Goal: Task Accomplishment & Management: Manage account settings

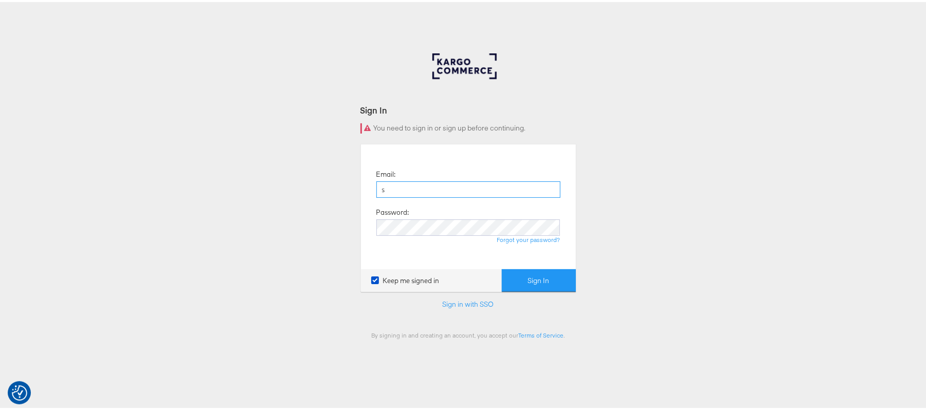
type input "[PERSON_NAME][EMAIL_ADDRESS][DOMAIN_NAME]"
click at [502, 267] on button "Sign In" at bounding box center [539, 278] width 74 height 23
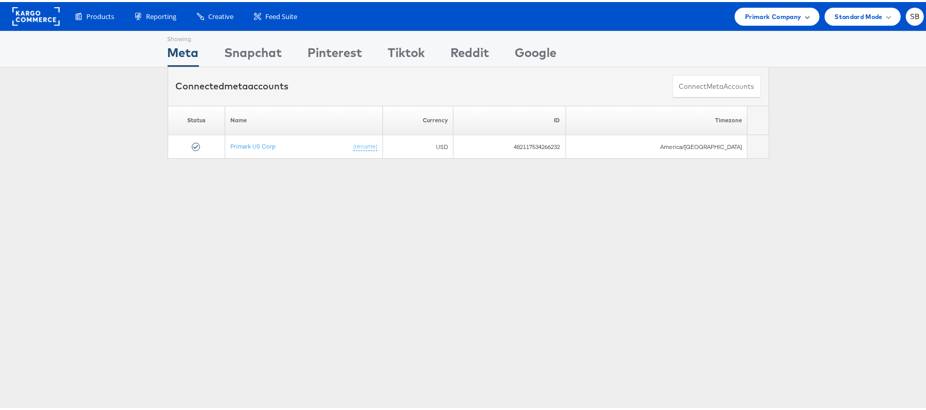
click at [754, 17] on span "Primark Company" at bounding box center [773, 14] width 56 height 11
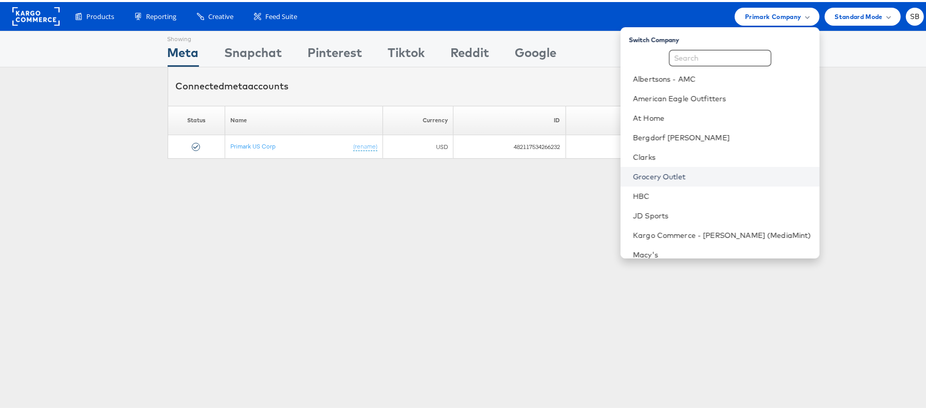
click at [684, 172] on link "Grocery Outlet" at bounding box center [722, 175] width 178 height 10
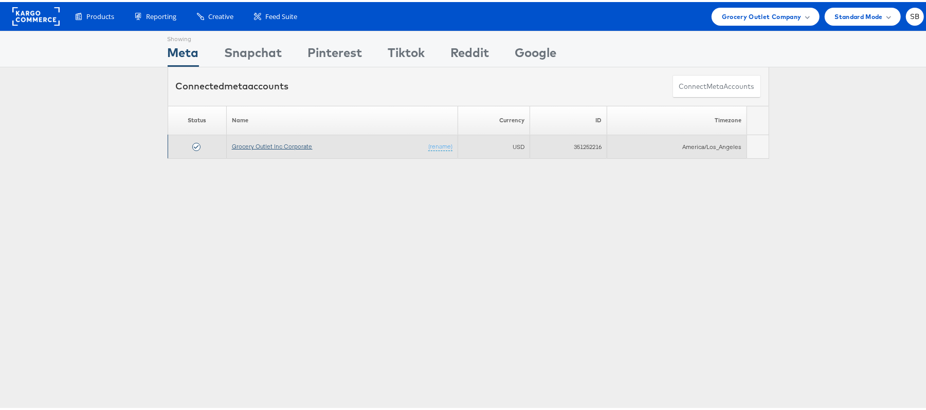
click at [245, 148] on link "Grocery Outlet Inc Corporate" at bounding box center [272, 144] width 81 height 8
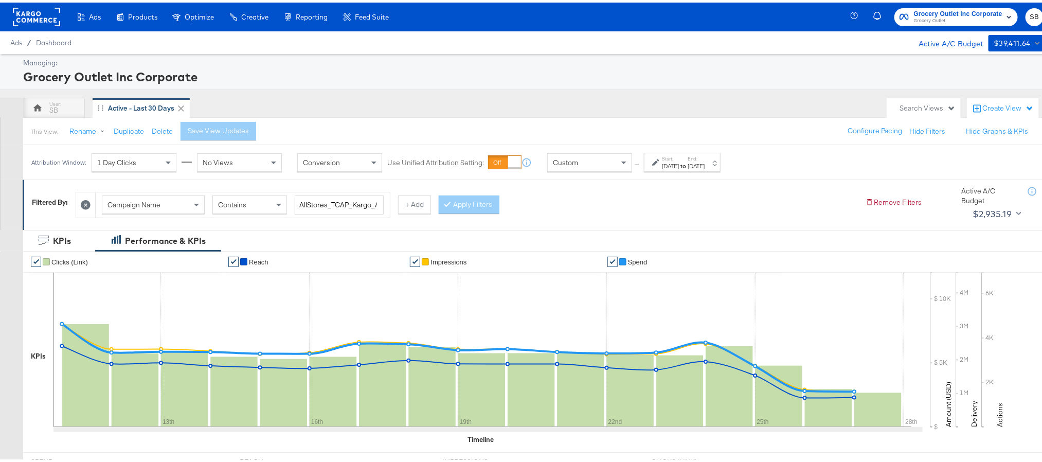
click at [679, 164] on div "Aug 11th 2025" at bounding box center [670, 163] width 17 height 8
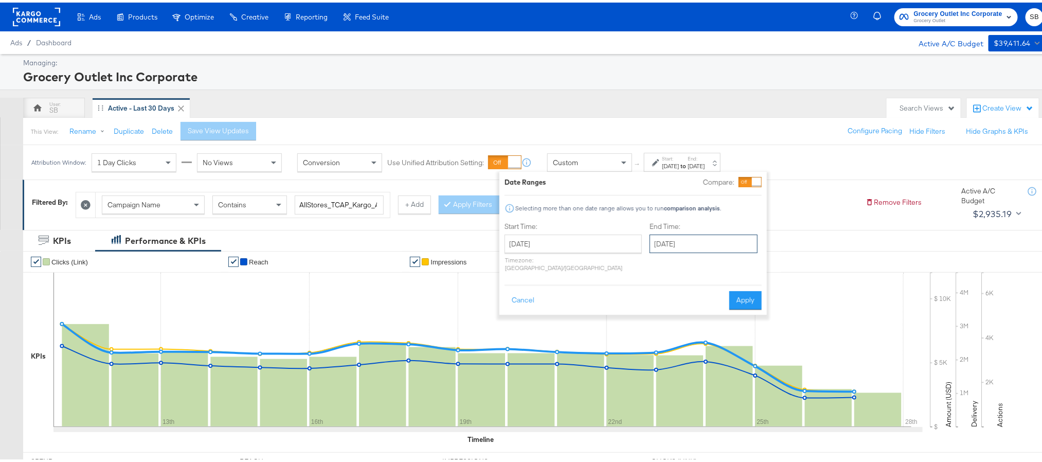
click at [650, 241] on input "August 27th 2025" at bounding box center [704, 241] width 108 height 19
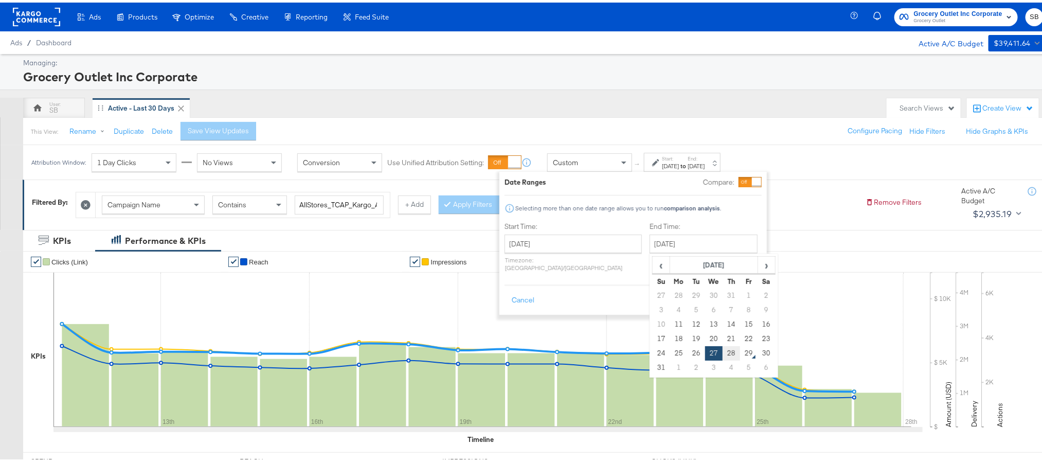
click at [723, 349] on td "28" at bounding box center [731, 351] width 17 height 14
type input "[DATE]"
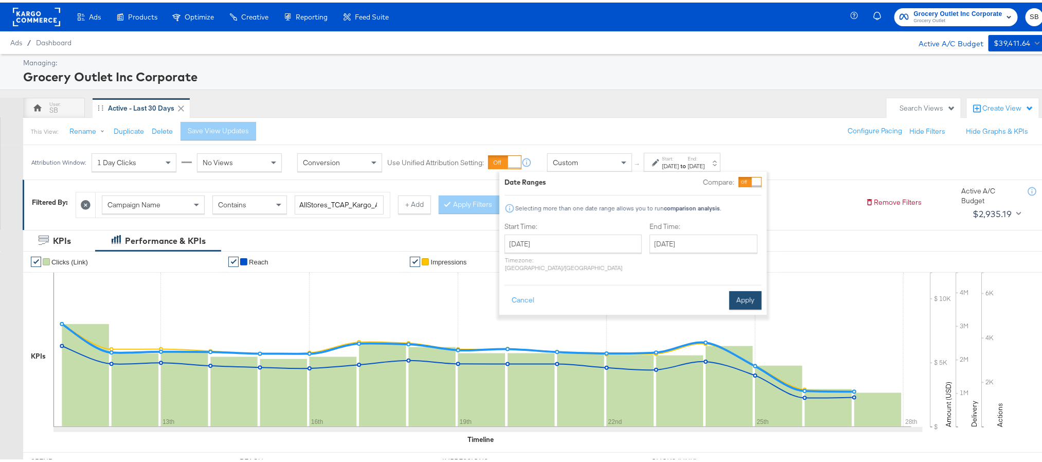
click at [749, 289] on button "Apply" at bounding box center [745, 298] width 32 height 19
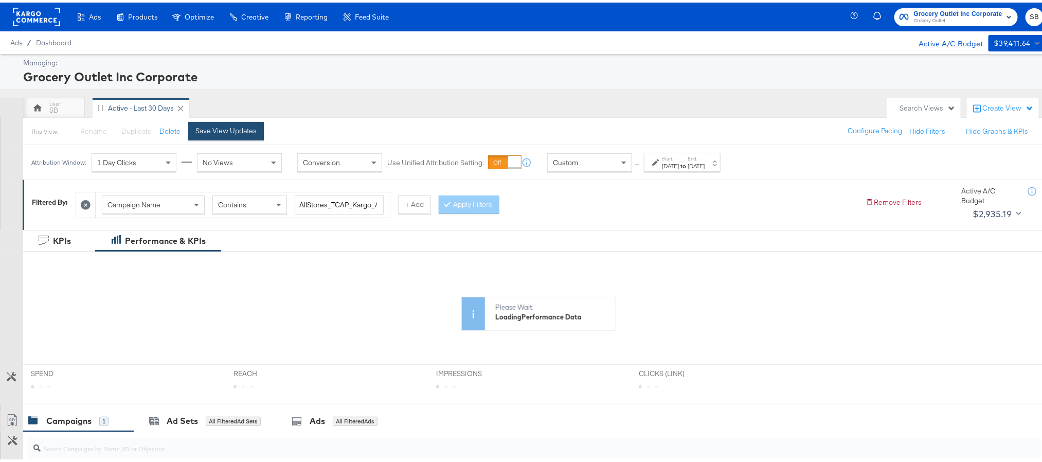
click at [238, 130] on div "Save View Updates" at bounding box center [225, 128] width 61 height 10
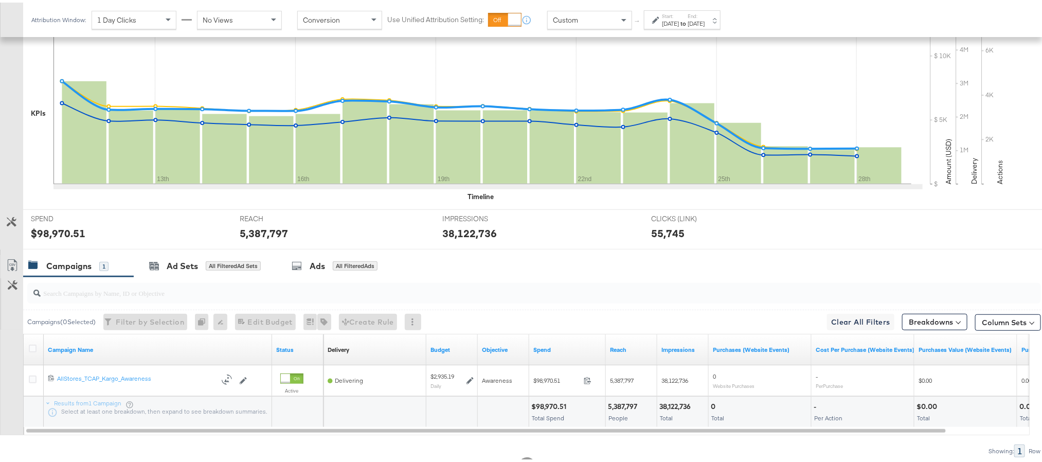
scroll to position [283, 0]
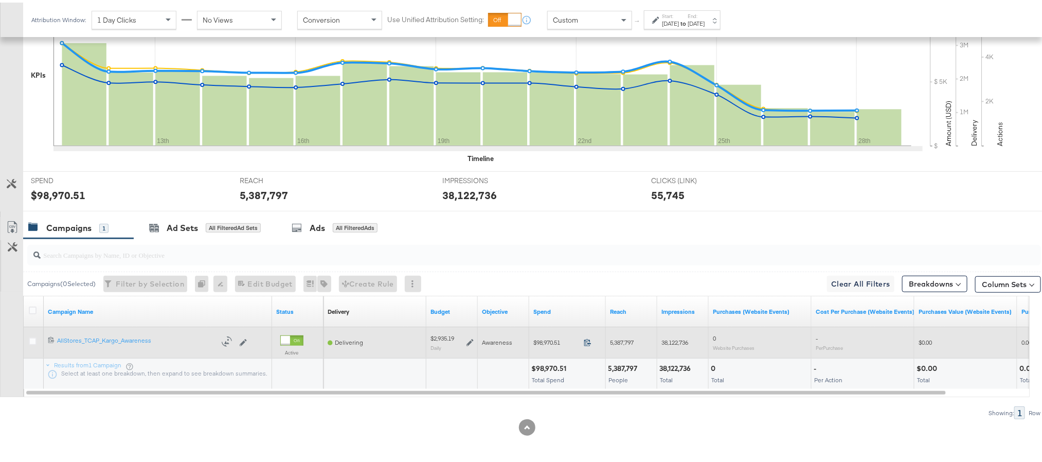
click at [585, 343] on icon at bounding box center [588, 340] width 8 height 8
click at [471, 343] on icon at bounding box center [470, 339] width 7 height 7
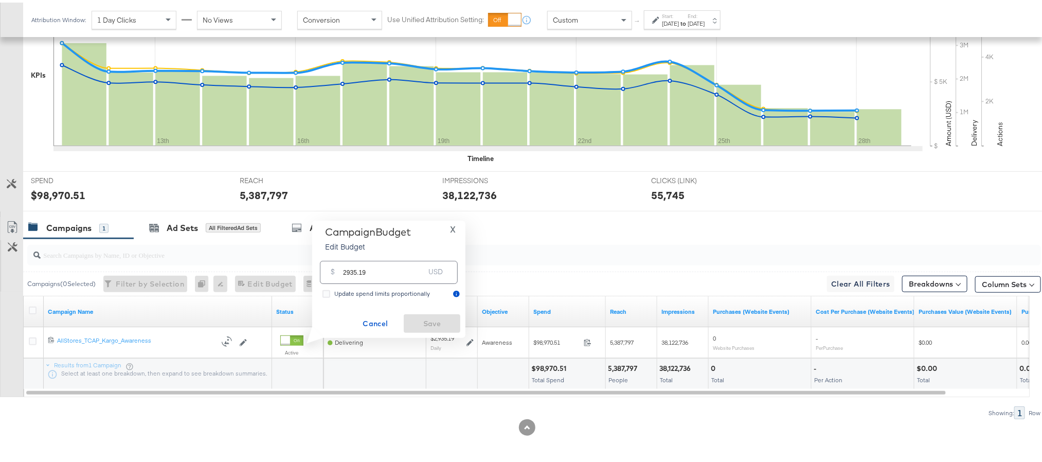
click at [414, 276] on input "2935.19" at bounding box center [383, 266] width 81 height 22
paste input "$2,987.81"
type input "2987.81"
click at [412, 319] on span "Save" at bounding box center [432, 321] width 48 height 13
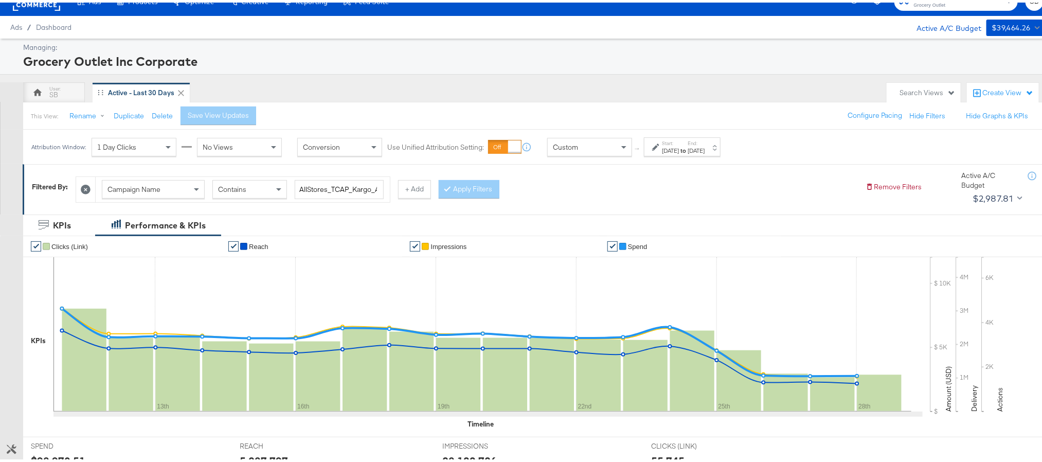
scroll to position [0, 0]
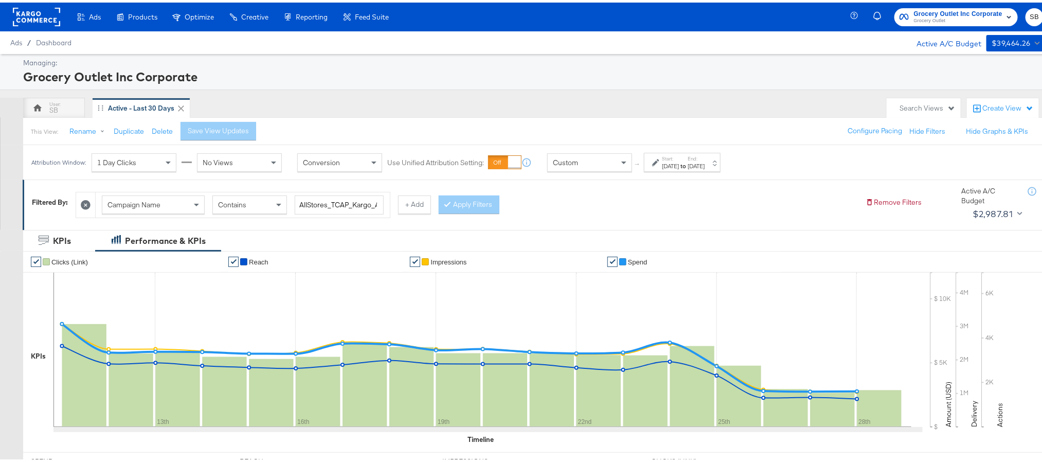
click at [48, 16] on rect at bounding box center [36, 14] width 47 height 19
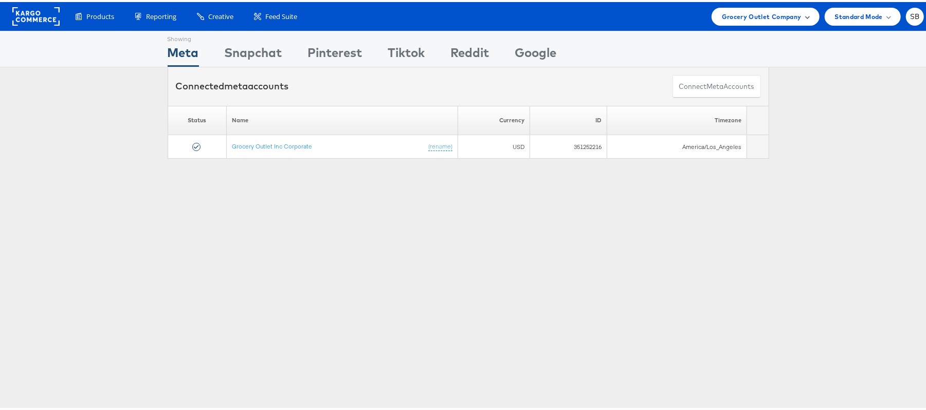
click at [765, 21] on div "Grocery Outlet Company" at bounding box center [766, 15] width 108 height 18
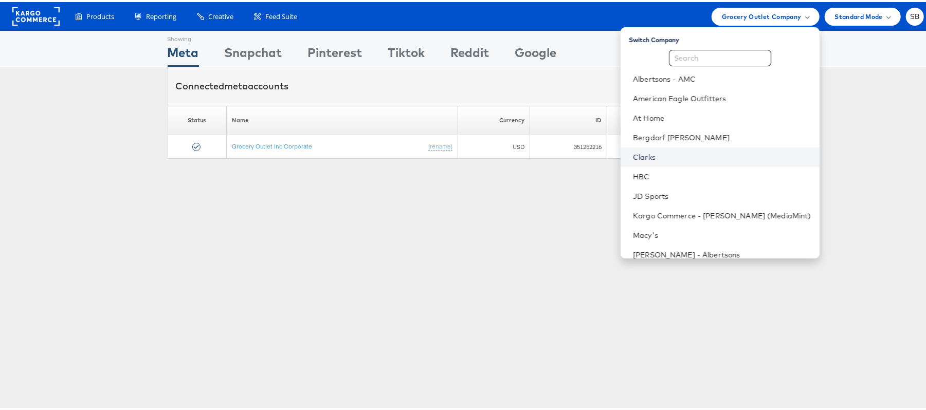
click at [672, 153] on link "Clarks" at bounding box center [722, 155] width 178 height 10
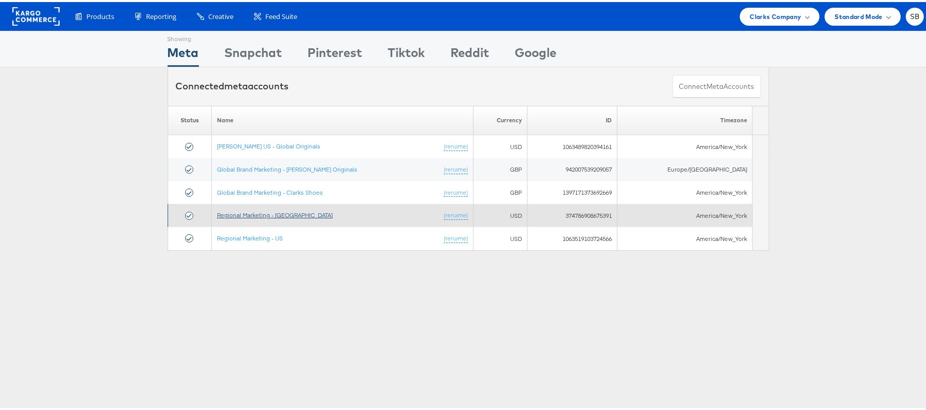
click at [267, 217] on link "Regional Marketing - [GEOGRAPHIC_DATA]" at bounding box center [275, 213] width 116 height 8
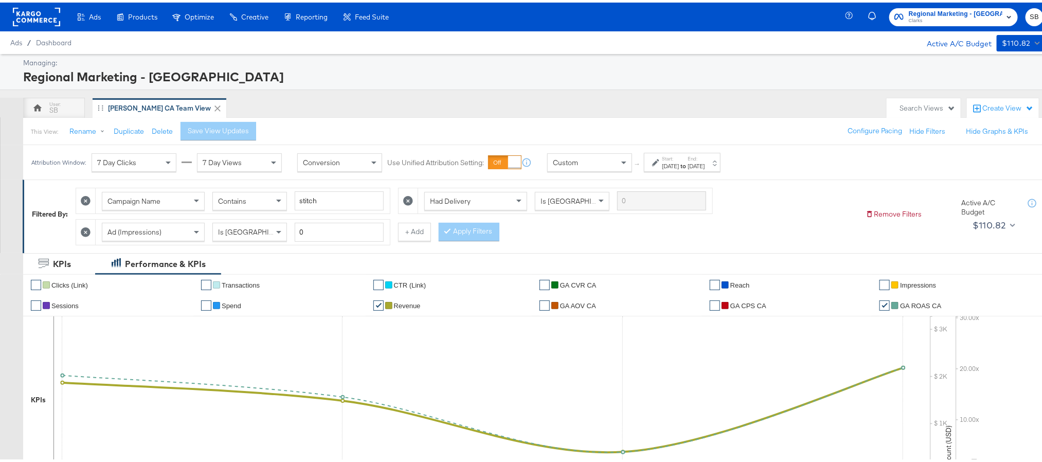
click at [679, 158] on label "Start:" at bounding box center [670, 156] width 17 height 7
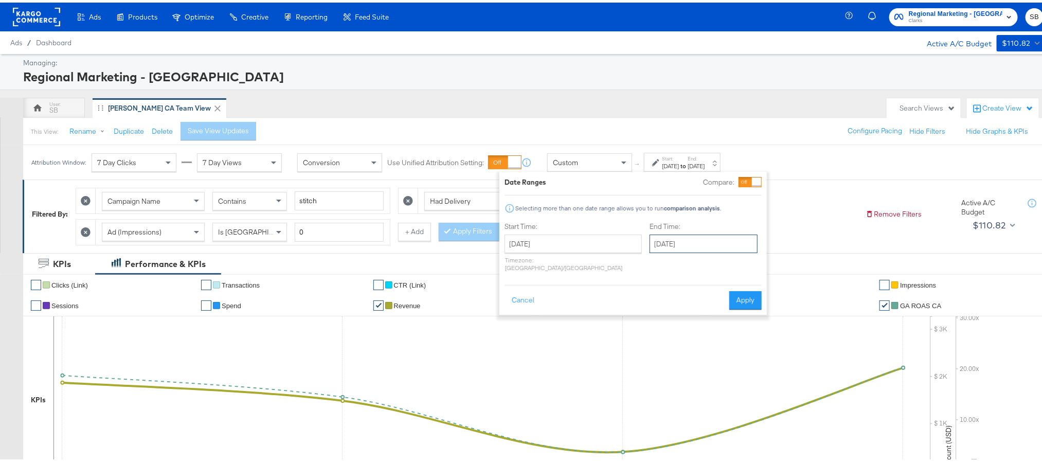
click at [669, 244] on input "[DATE]" at bounding box center [704, 241] width 108 height 19
click at [723, 352] on td "28" at bounding box center [731, 351] width 17 height 14
type input "[DATE]"
click at [741, 290] on button "Apply" at bounding box center [745, 298] width 32 height 19
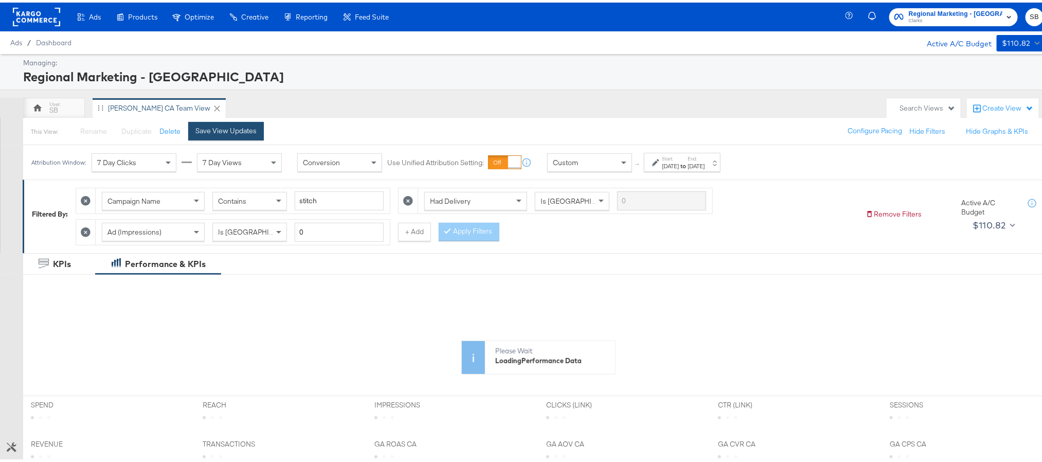
click at [240, 134] on button "Save View Updates" at bounding box center [226, 128] width 76 height 19
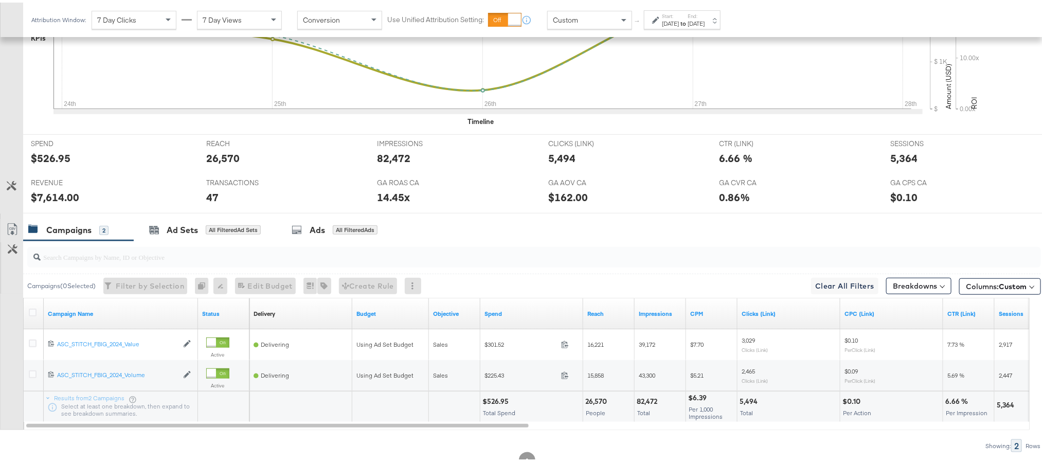
scroll to position [386, 0]
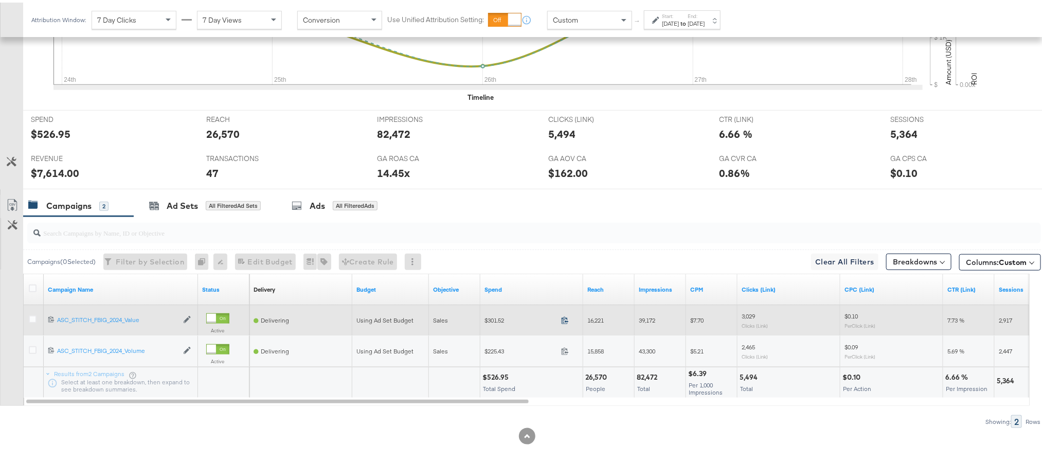
click at [562, 321] on icon at bounding box center [565, 318] width 8 height 8
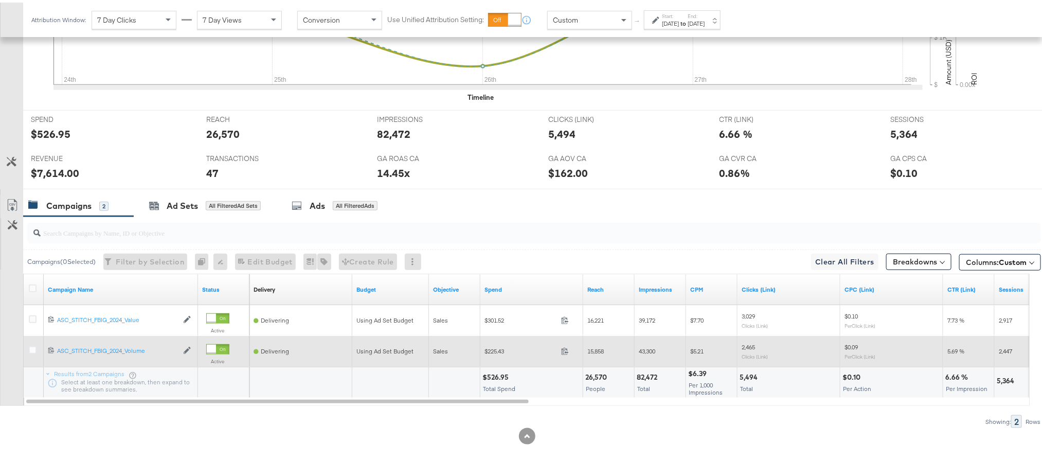
click at [560, 352] on span at bounding box center [568, 350] width 22 height 8
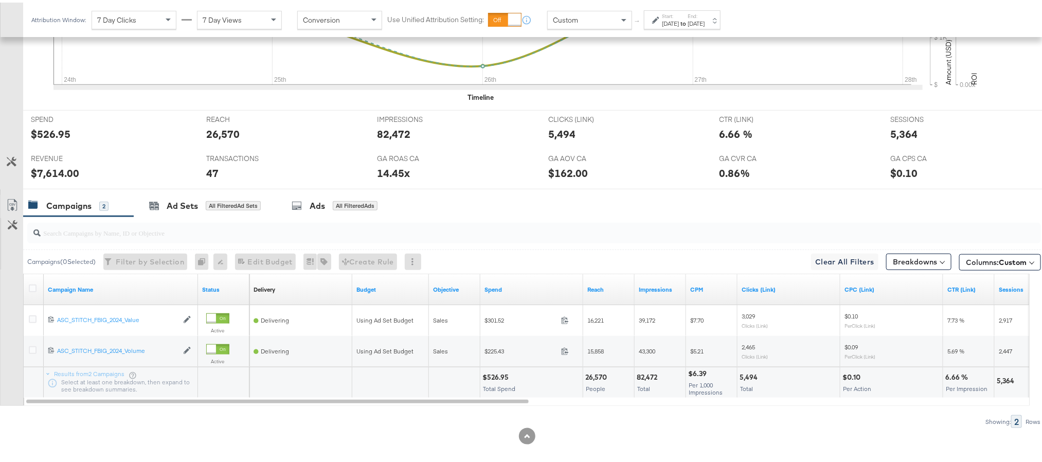
click at [62, 174] on div "$7,614.00" at bounding box center [55, 170] width 48 height 15
copy div "7,614.00"
click at [899, 133] on div "5,364" at bounding box center [903, 131] width 27 height 15
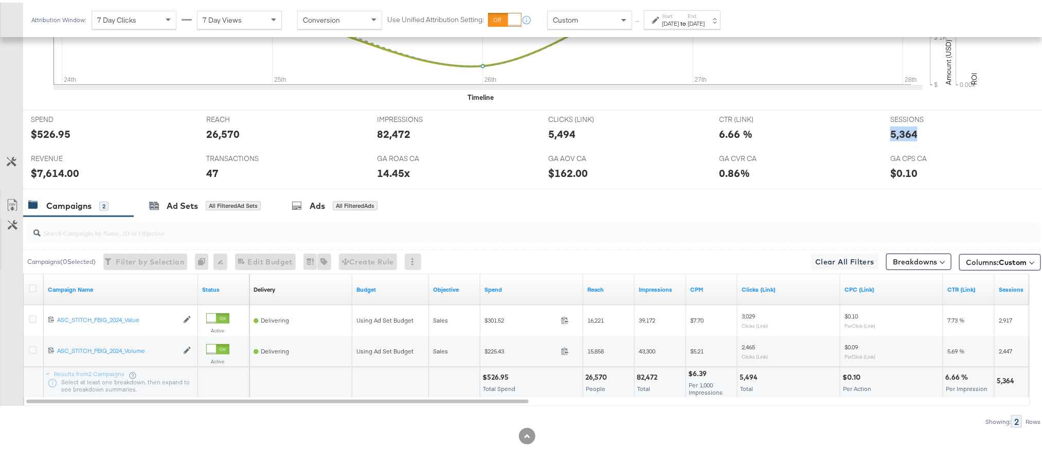
copy div "5,364"
click at [679, 12] on label "Start:" at bounding box center [670, 13] width 17 height 7
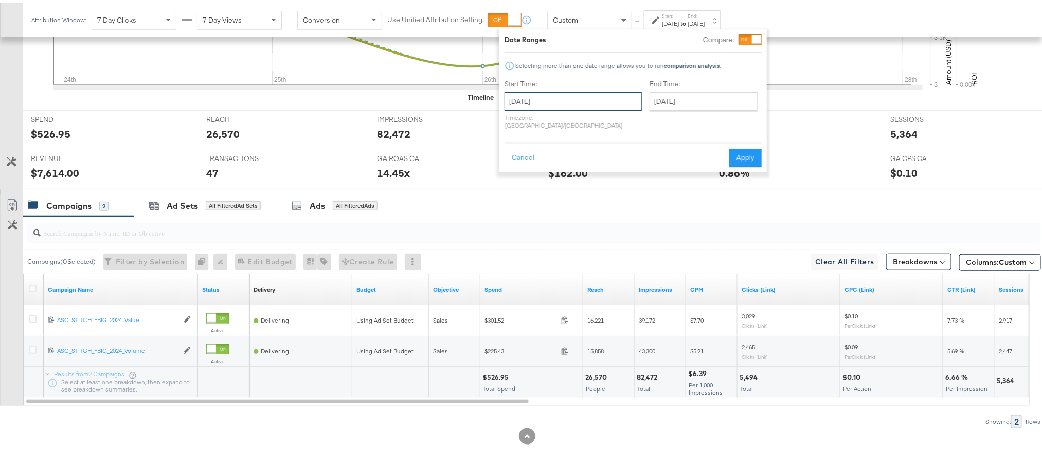
click at [596, 92] on input "[DATE]" at bounding box center [573, 99] width 137 height 19
click at [550, 205] on td "26" at bounding box center [551, 208] width 17 height 14
type input "[DATE]"
click at [658, 104] on input "[DATE]" at bounding box center [704, 99] width 108 height 19
click at [688, 206] on td "26" at bounding box center [696, 208] width 17 height 14
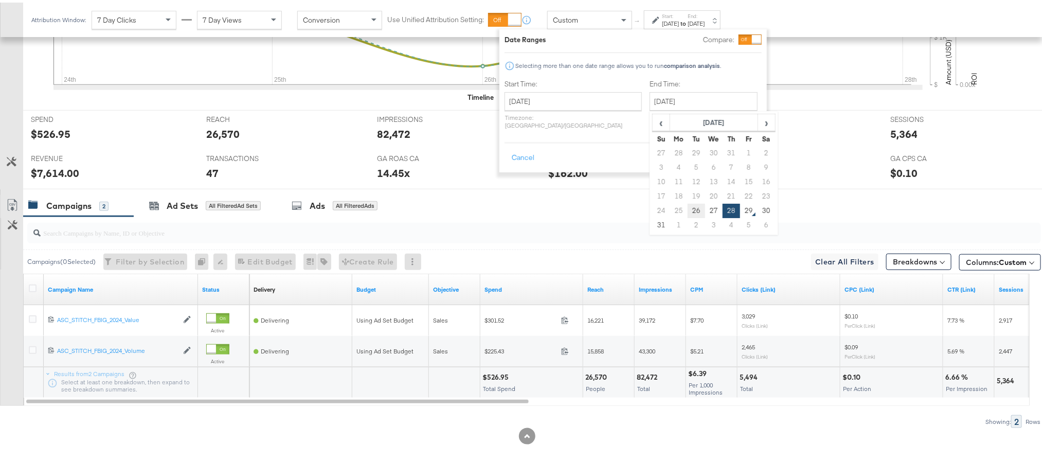
type input "[DATE]"
click at [740, 153] on button "Apply" at bounding box center [745, 155] width 32 height 19
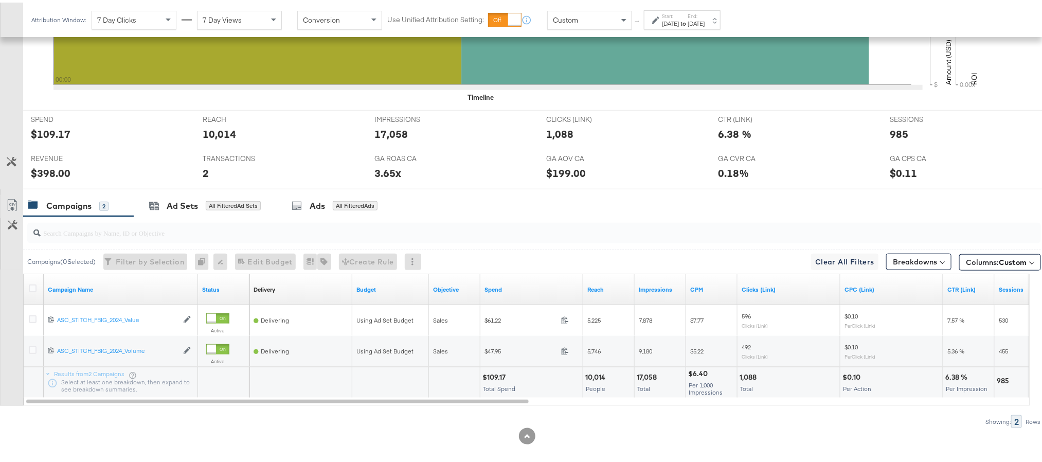
click at [688, 19] on strong "to" at bounding box center [683, 21] width 9 height 8
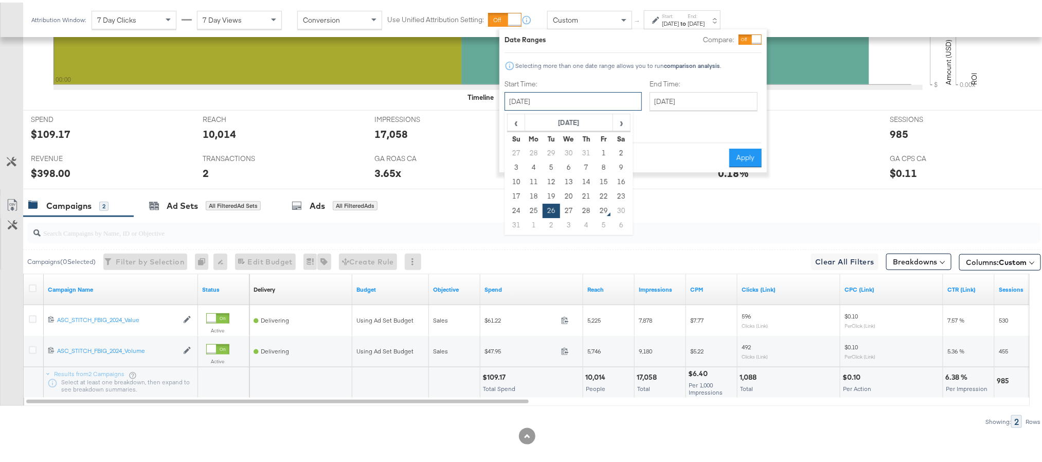
click at [586, 90] on input "[DATE]" at bounding box center [573, 99] width 137 height 19
click at [571, 206] on td "27" at bounding box center [568, 208] width 17 height 14
type input "[DATE]"
click at [738, 154] on button "Apply" at bounding box center [745, 155] width 32 height 19
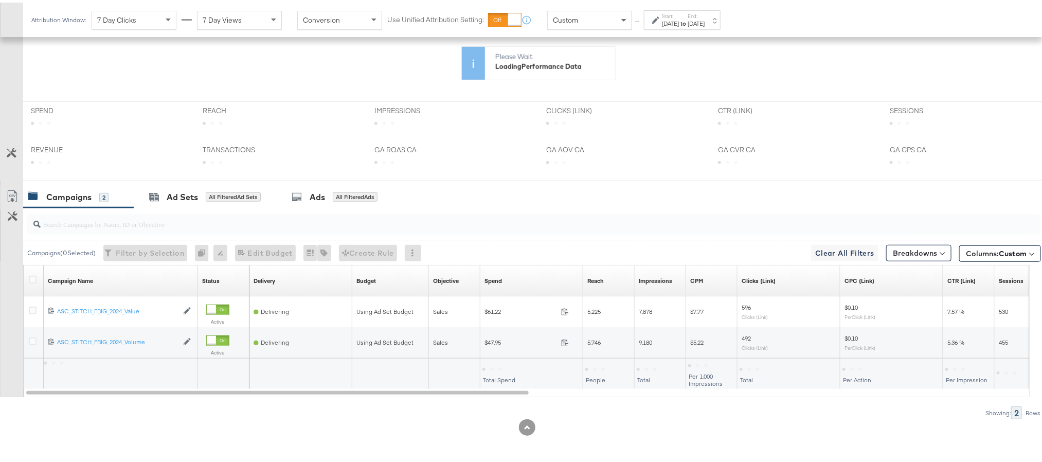
scroll to position [285, 0]
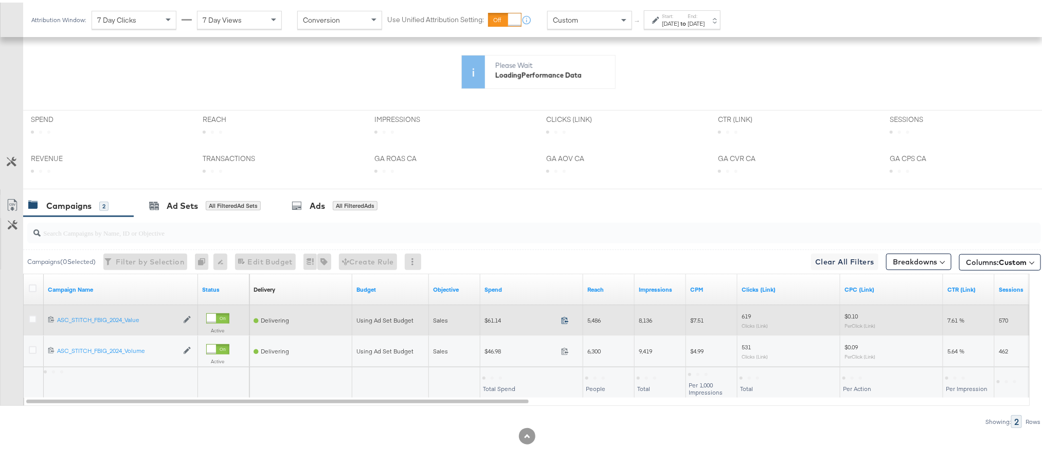
click at [562, 321] on icon at bounding box center [565, 318] width 8 height 8
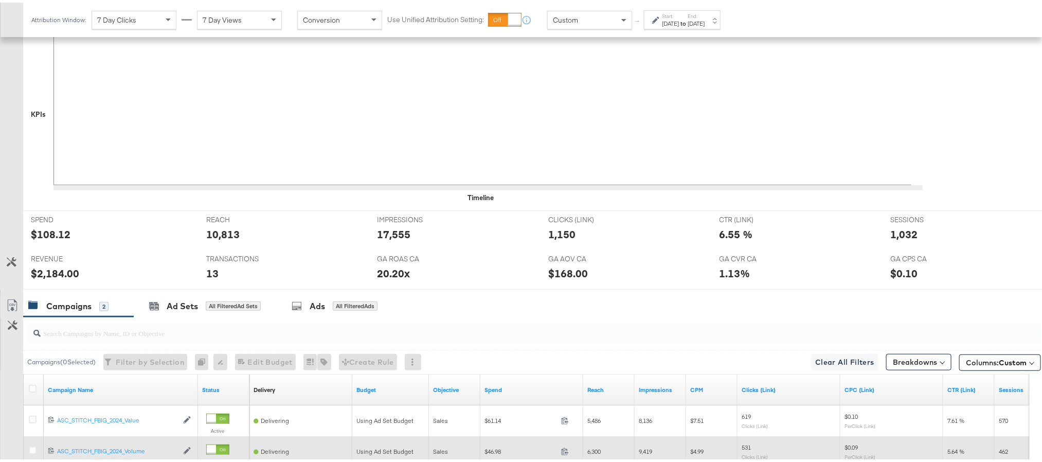
scroll to position [386, 0]
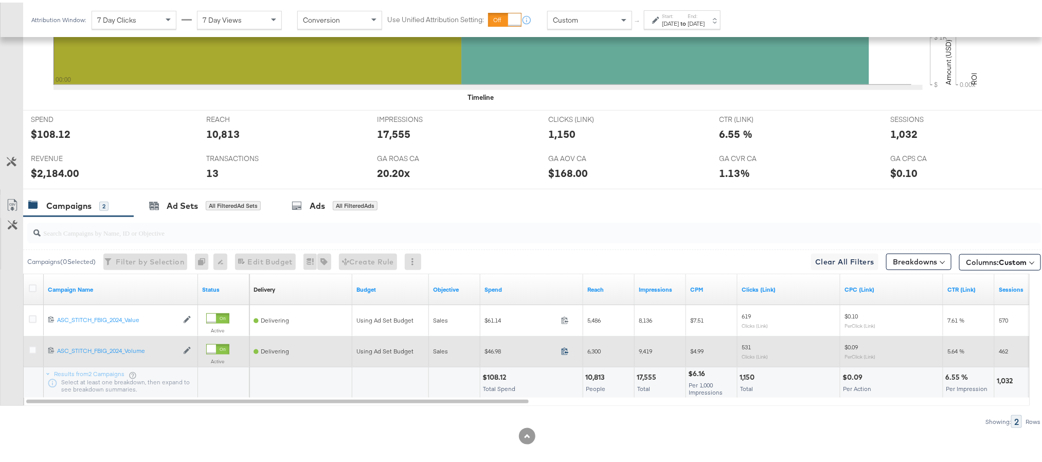
click at [568, 352] on icon at bounding box center [565, 349] width 8 height 8
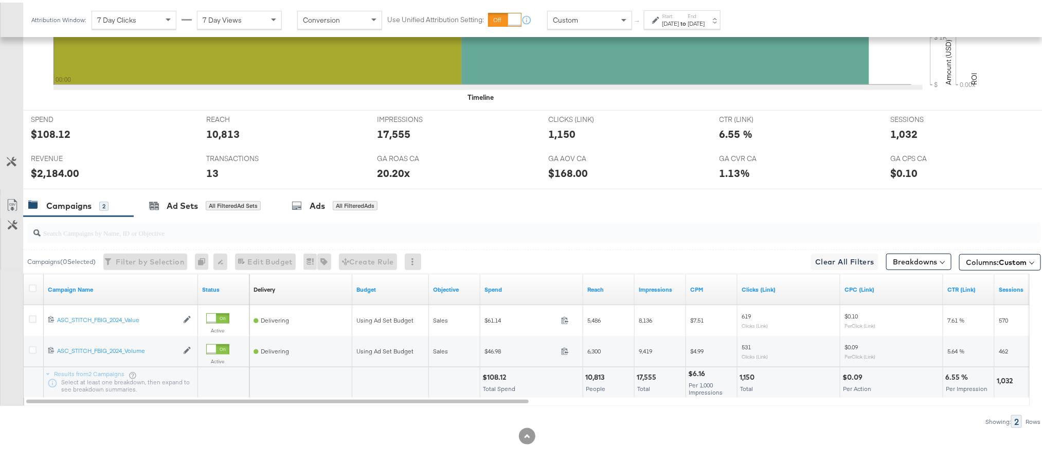
click at [494, 378] on div "$108.12" at bounding box center [495, 375] width 27 height 10
copy div "108.12"
click at [59, 173] on div "$2,184.00" at bounding box center [55, 170] width 48 height 15
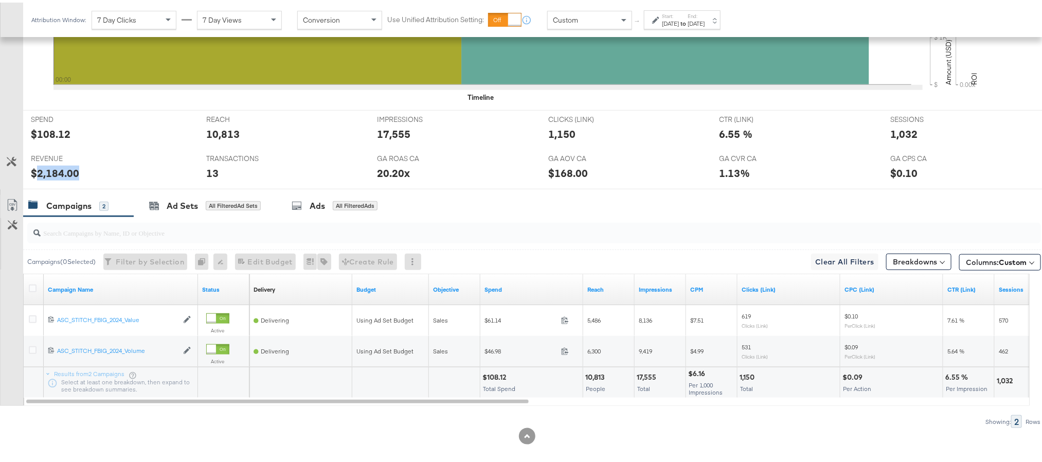
copy div "2,184.00"
click at [705, 16] on label "End:" at bounding box center [696, 13] width 17 height 7
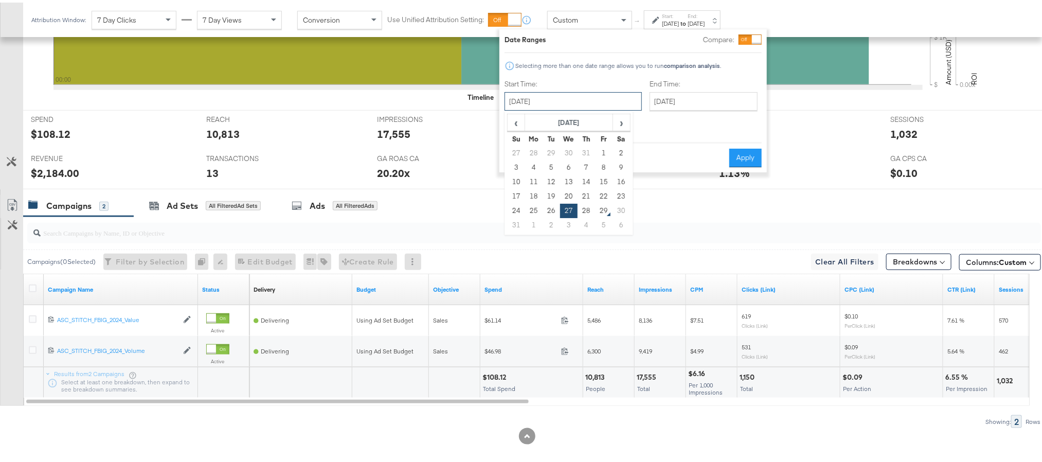
click at [581, 100] on input "[DATE]" at bounding box center [573, 99] width 137 height 19
click at [584, 207] on td "28" at bounding box center [586, 208] width 17 height 14
type input "[DATE]"
click at [735, 147] on button "Apply" at bounding box center [745, 155] width 32 height 19
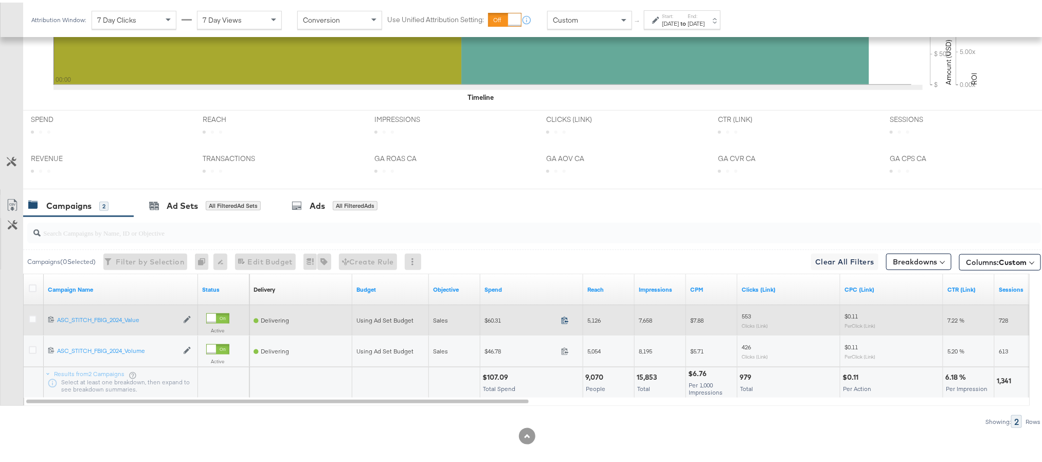
click at [562, 321] on icon at bounding box center [565, 317] width 7 height 7
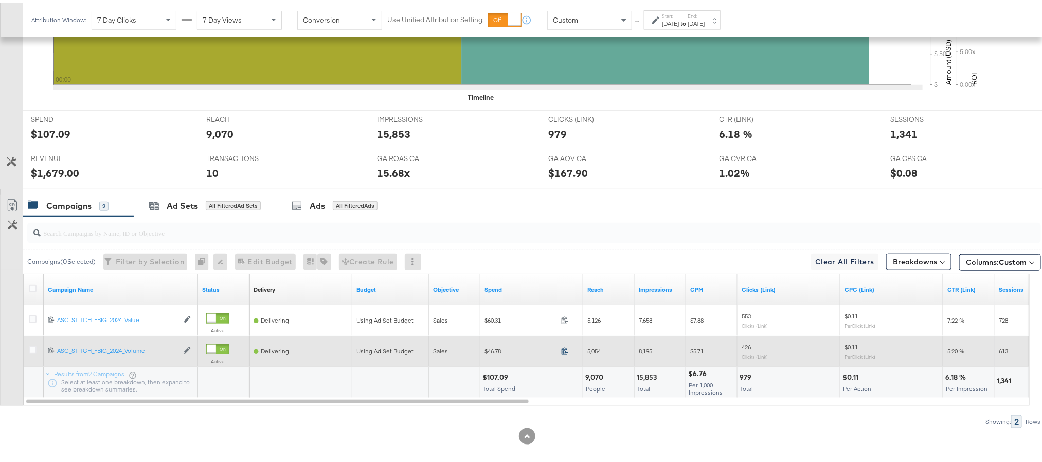
click at [565, 352] on icon at bounding box center [565, 349] width 8 height 8
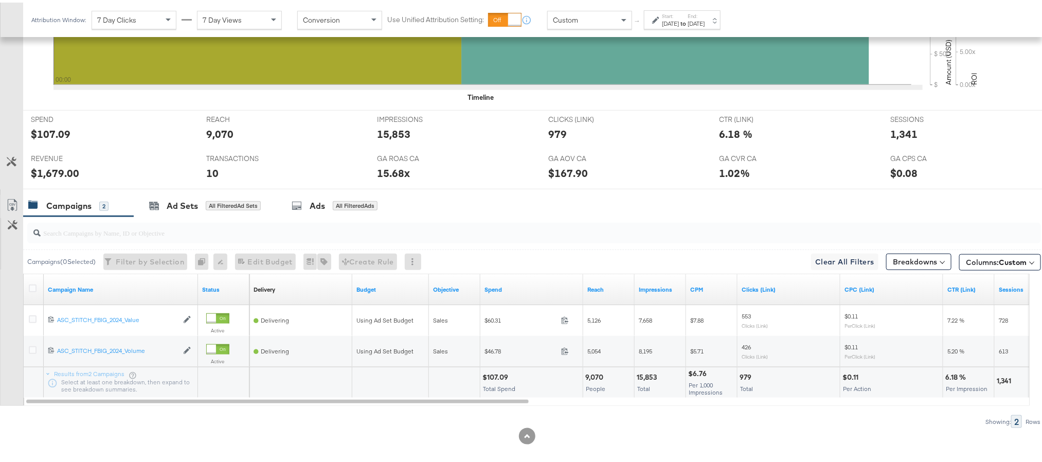
click at [490, 378] on div "$107.09" at bounding box center [496, 375] width 29 height 10
copy div "107.09"
click at [56, 177] on div "$1,679.00" at bounding box center [55, 170] width 48 height 15
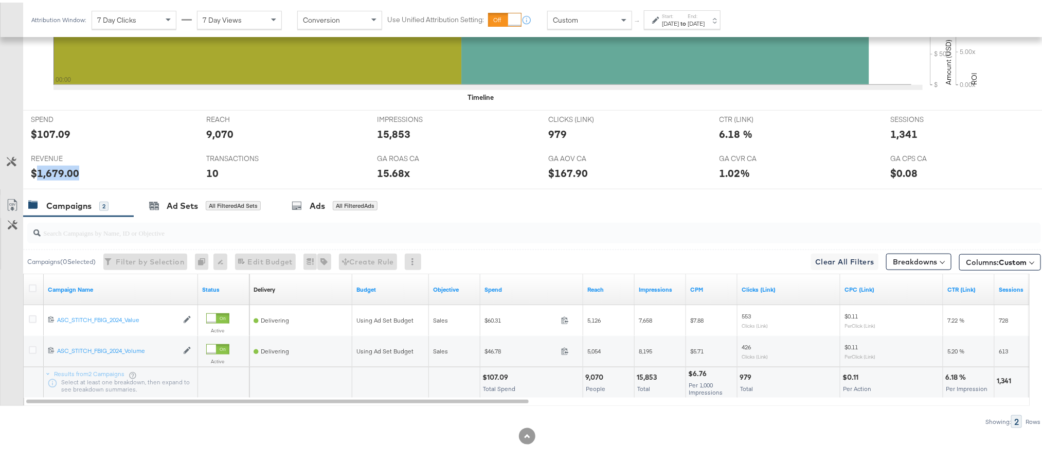
copy div "1,679.00"
click at [168, 209] on div "Ad Sets" at bounding box center [182, 204] width 31 height 12
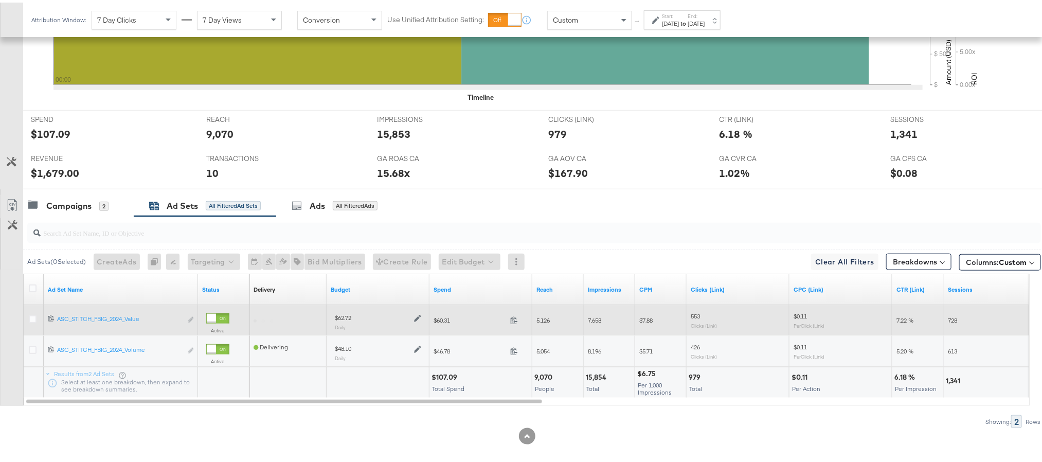
click at [418, 319] on icon at bounding box center [417, 315] width 7 height 7
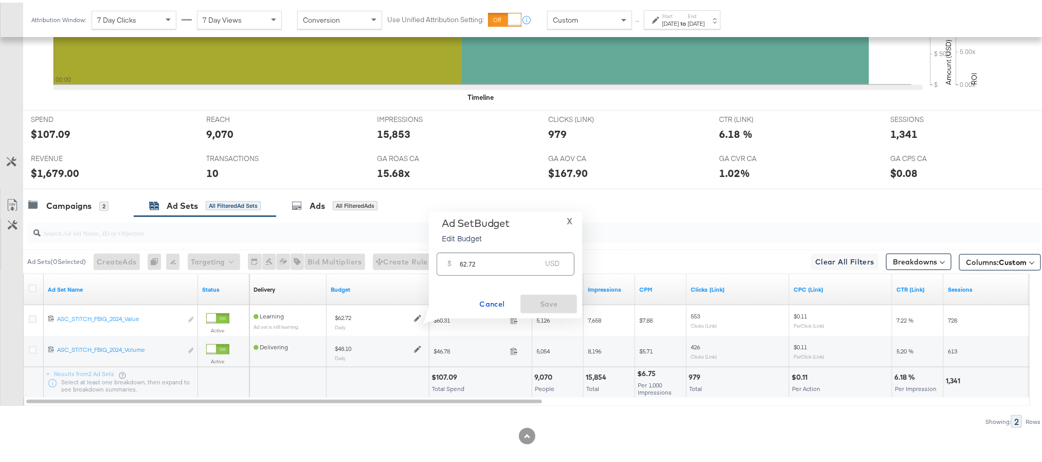
click at [465, 263] on input "62.72" at bounding box center [500, 257] width 81 height 22
paste input "$64.41"
type input "64.41"
click at [542, 306] on span "Save" at bounding box center [549, 301] width 48 height 13
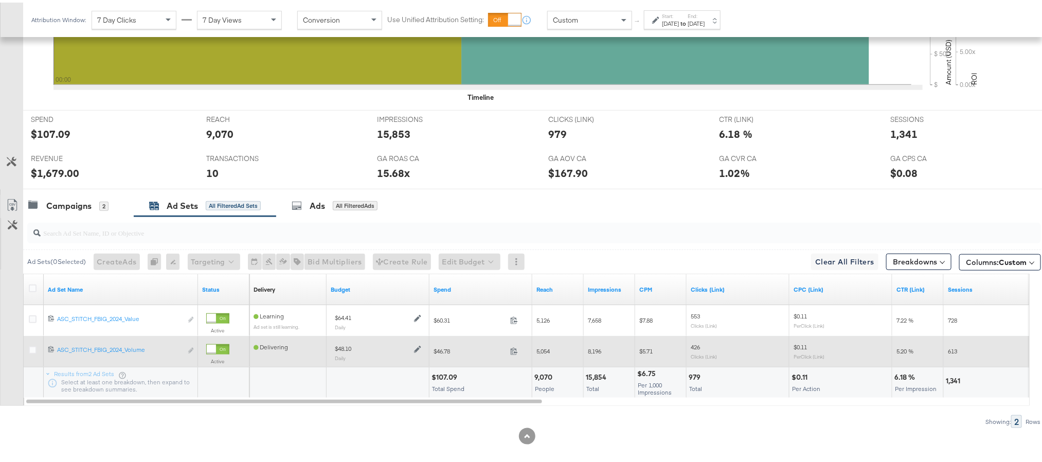
click at [418, 350] on icon at bounding box center [417, 346] width 7 height 7
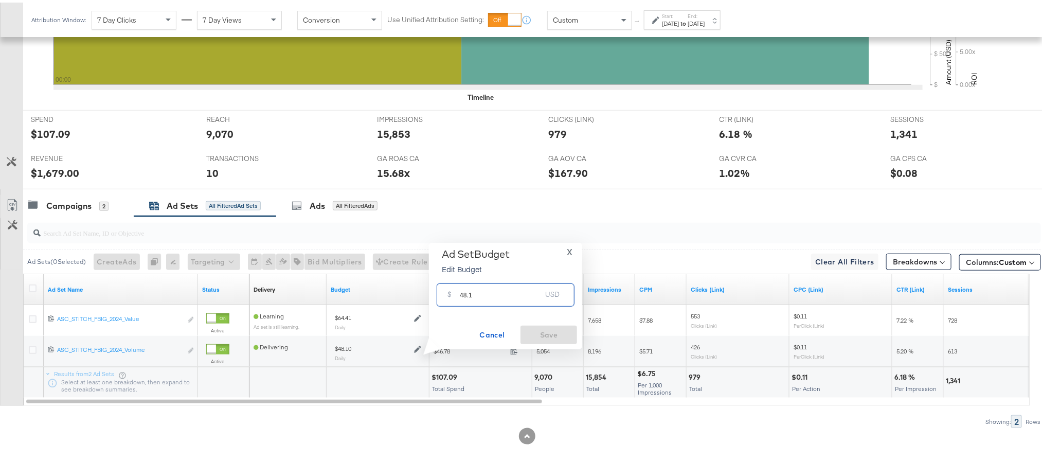
click at [479, 294] on input "48.1" at bounding box center [500, 288] width 81 height 22
paste input "$49.40"
type input "49.40"
click at [531, 331] on span "Save" at bounding box center [549, 332] width 48 height 13
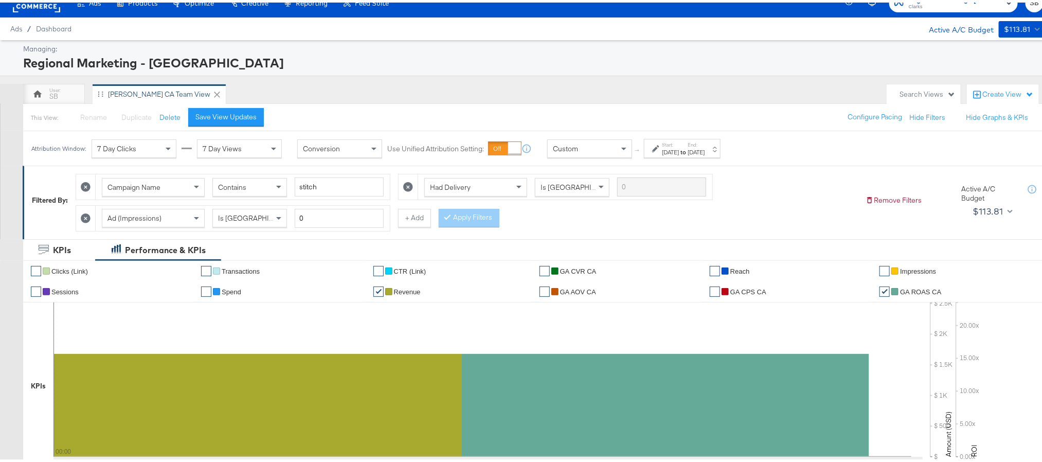
scroll to position [0, 0]
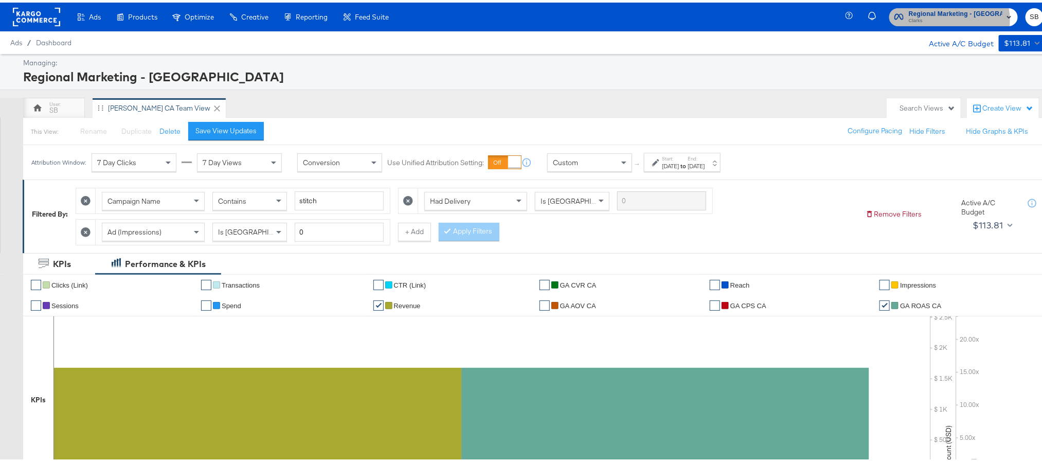
click at [957, 17] on span "Clarks" at bounding box center [956, 18] width 94 height 8
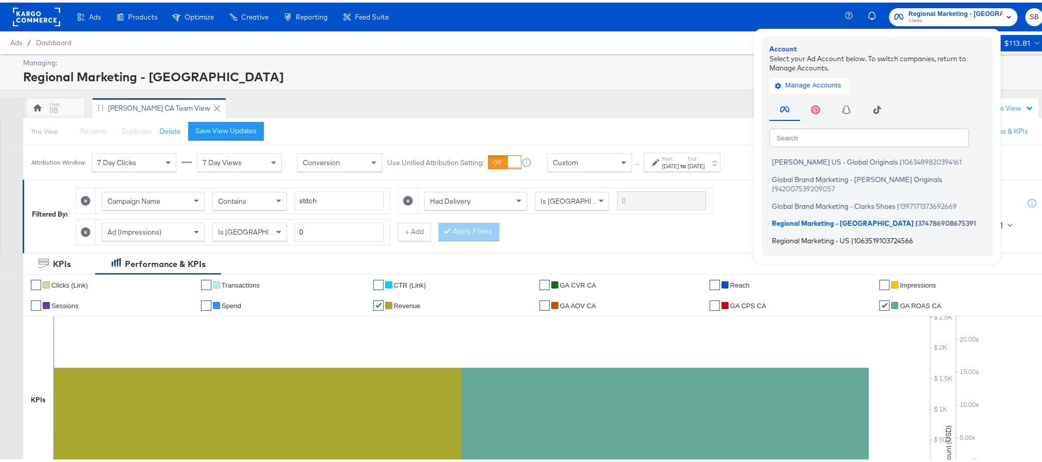
click at [842, 230] on li "Regional Marketing - US | 1063519103724566" at bounding box center [880, 237] width 221 height 15
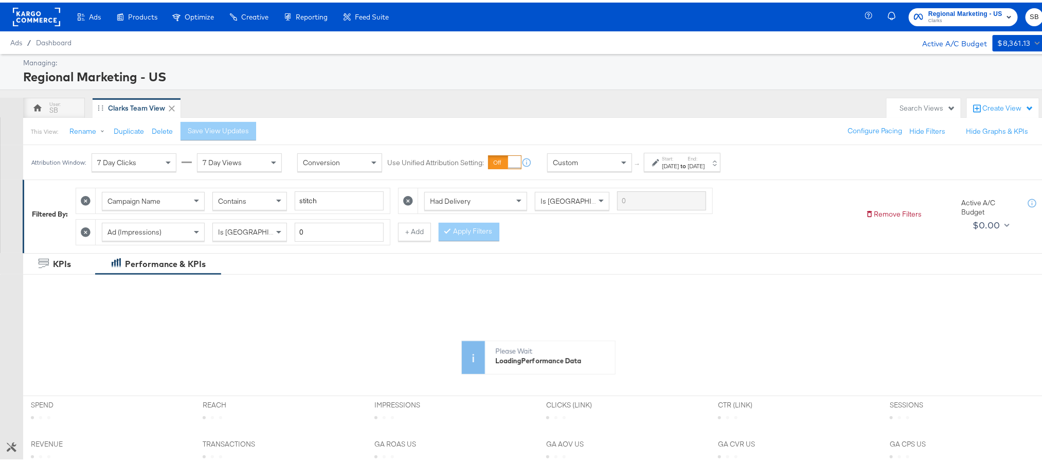
click at [679, 164] on div "[DATE]" at bounding box center [670, 163] width 17 height 8
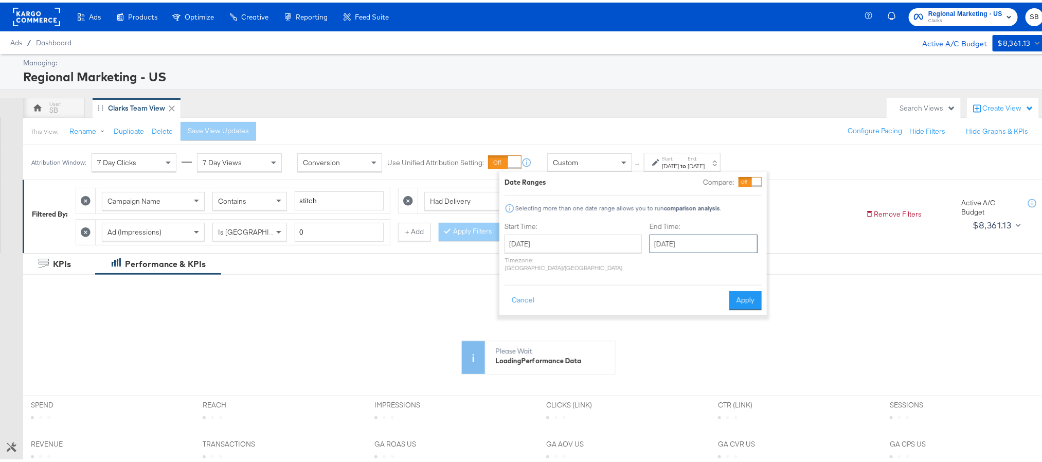
click at [653, 238] on input "[DATE]" at bounding box center [704, 241] width 108 height 19
click at [723, 352] on td "28" at bounding box center [731, 351] width 17 height 14
type input "[DATE]"
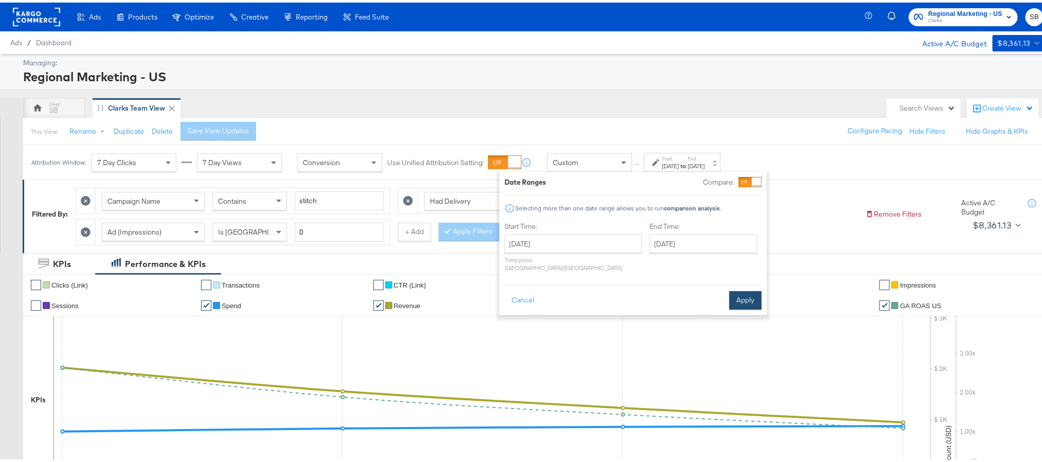
click at [746, 291] on button "Apply" at bounding box center [745, 298] width 32 height 19
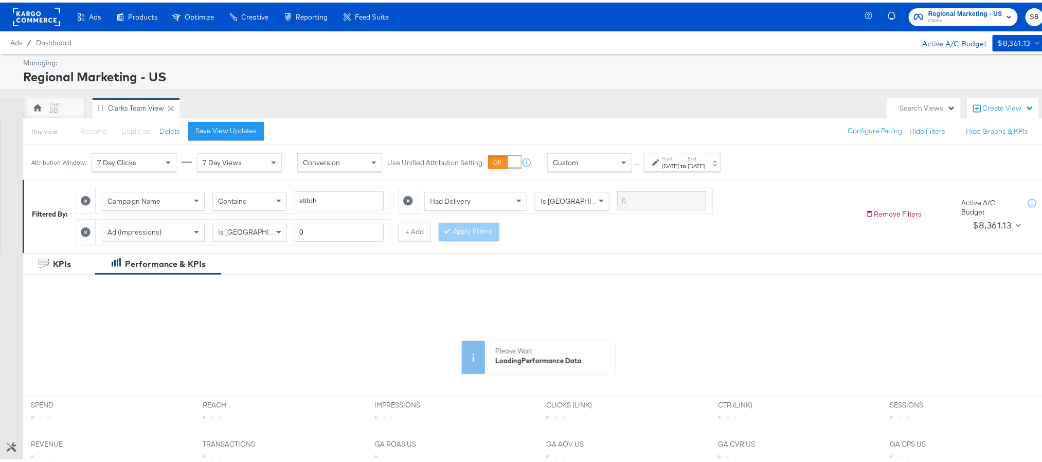
click at [263, 131] on div "Save View Updates" at bounding box center [229, 128] width 83 height 19
click at [258, 131] on button "Save View Updates" at bounding box center [226, 128] width 76 height 19
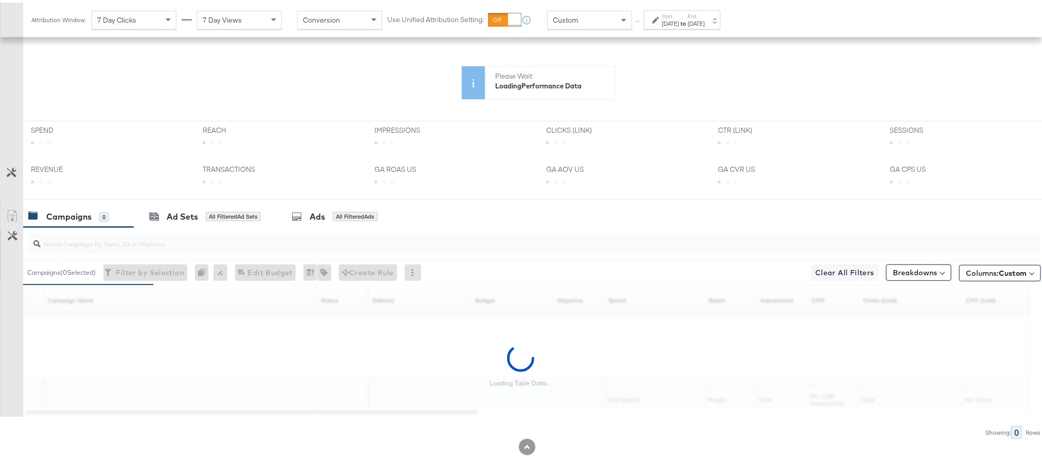
scroll to position [399, 0]
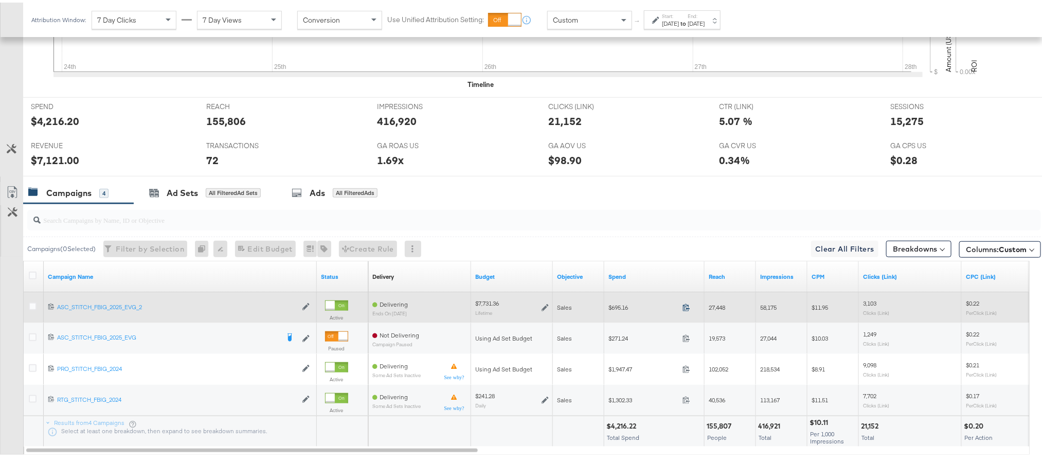
click at [684, 309] on icon at bounding box center [687, 305] width 8 height 8
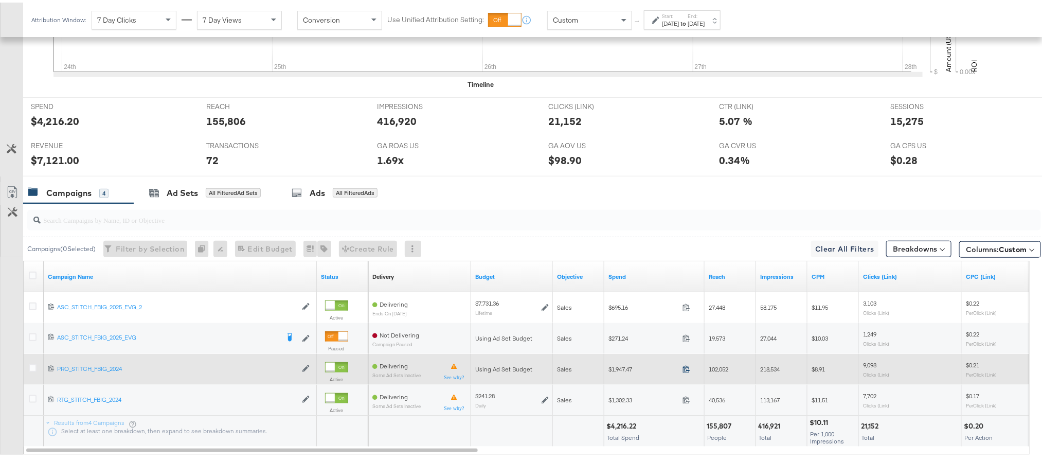
click at [686, 370] on icon at bounding box center [687, 367] width 8 height 8
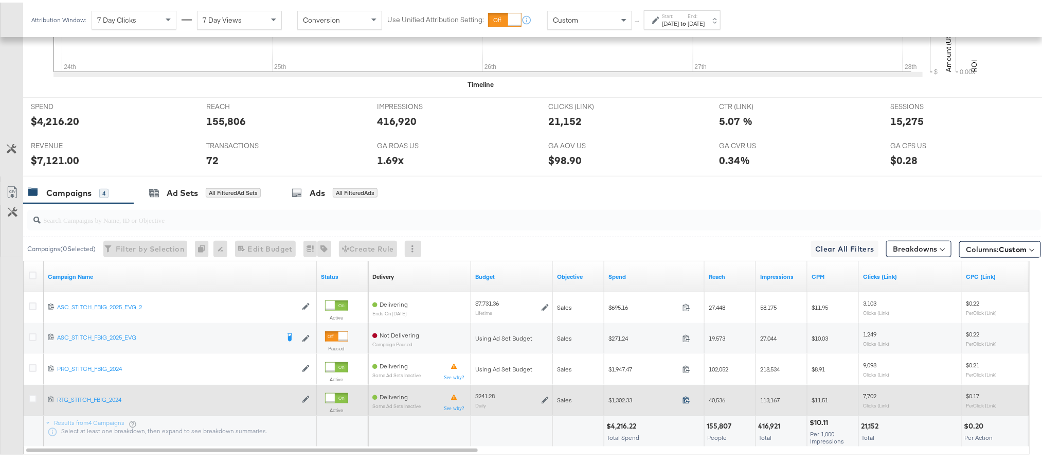
click at [689, 401] on icon at bounding box center [686, 397] width 7 height 7
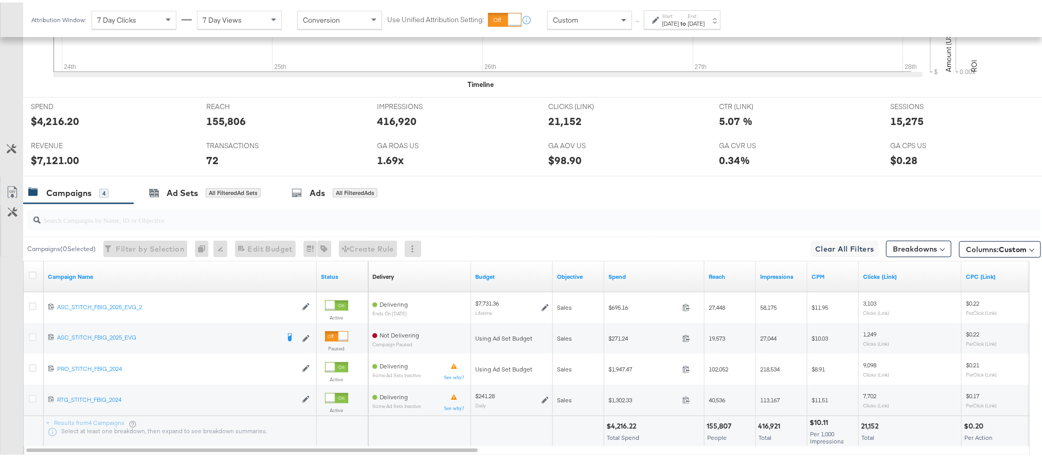
click at [55, 160] on div "$7,121.00" at bounding box center [55, 157] width 48 height 15
copy div "7,121.00"
click at [897, 126] on div "15,275" at bounding box center [906, 118] width 33 height 15
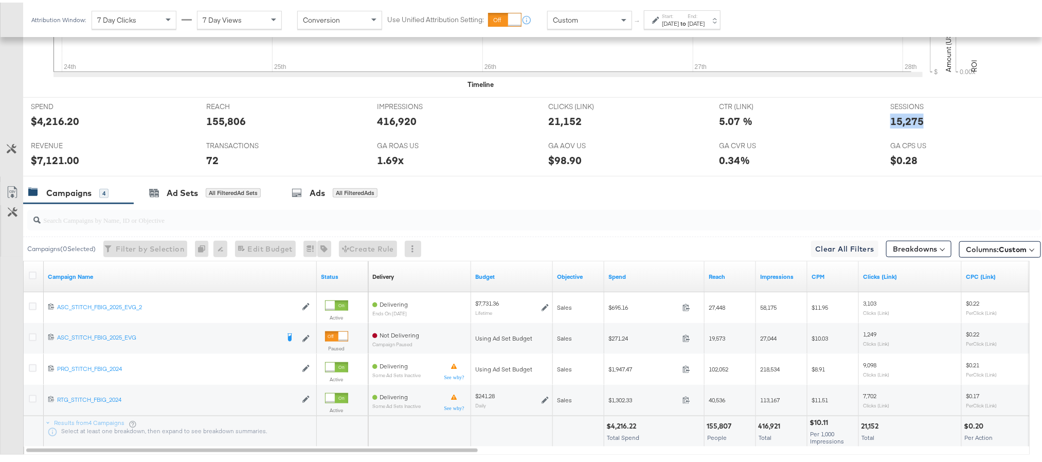
copy div "15,275"
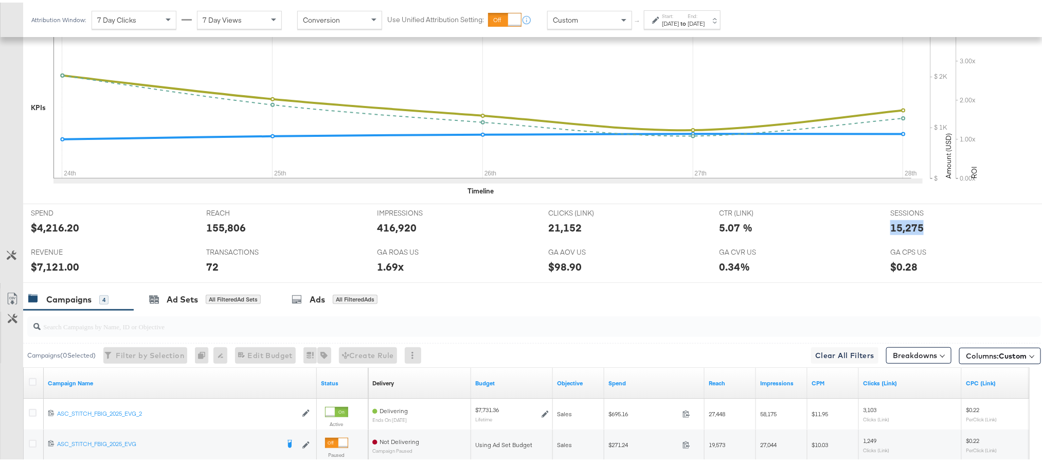
scroll to position [244, 0]
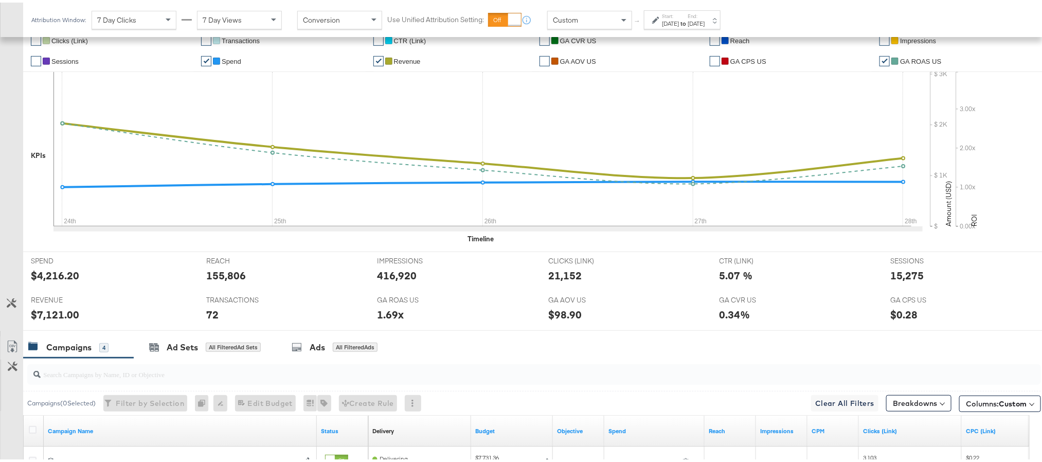
click at [705, 20] on div "[DATE]" at bounding box center [696, 21] width 17 height 8
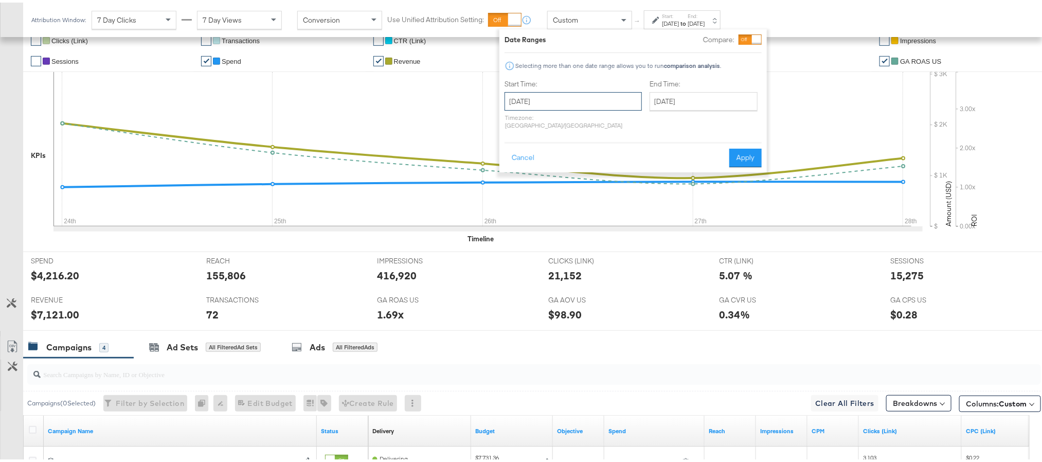
click at [571, 95] on input "[DATE]" at bounding box center [573, 99] width 137 height 19
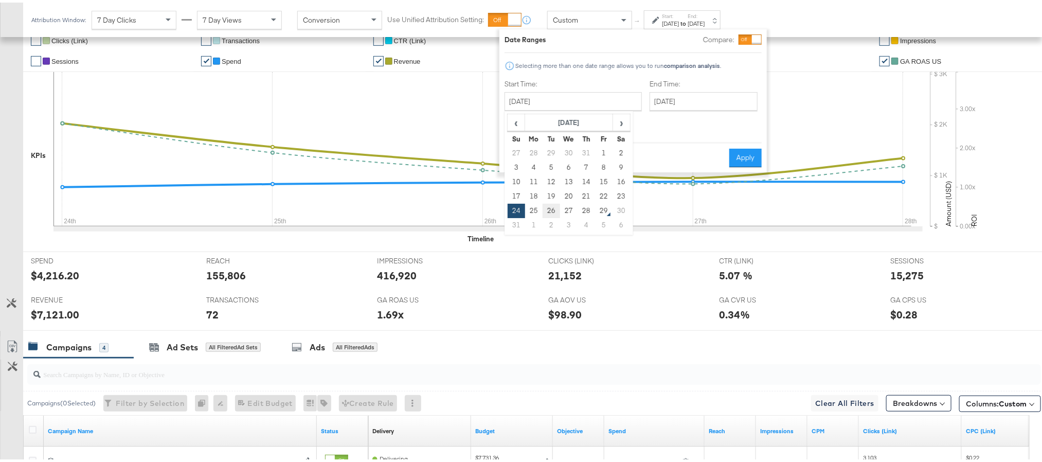
click at [547, 205] on td "26" at bounding box center [551, 208] width 17 height 14
type input "[DATE]"
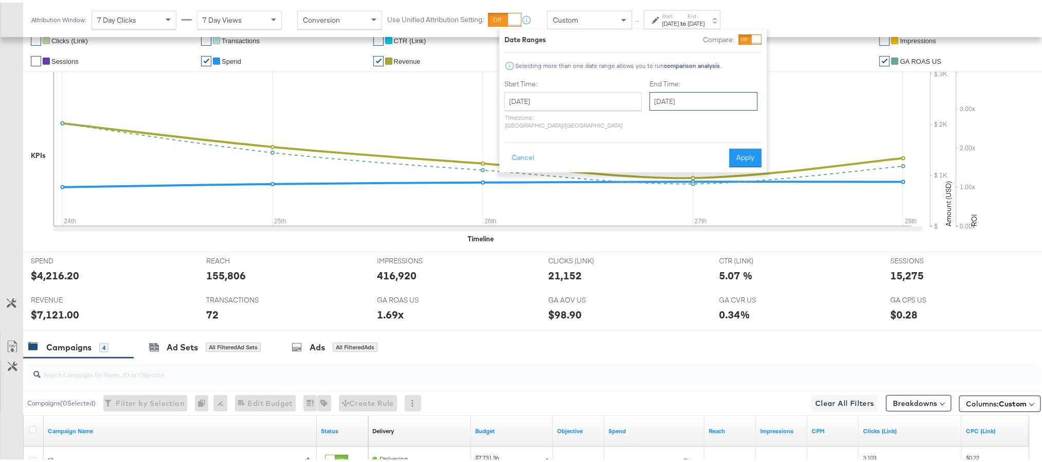
click at [699, 98] on input "[DATE]" at bounding box center [704, 99] width 108 height 19
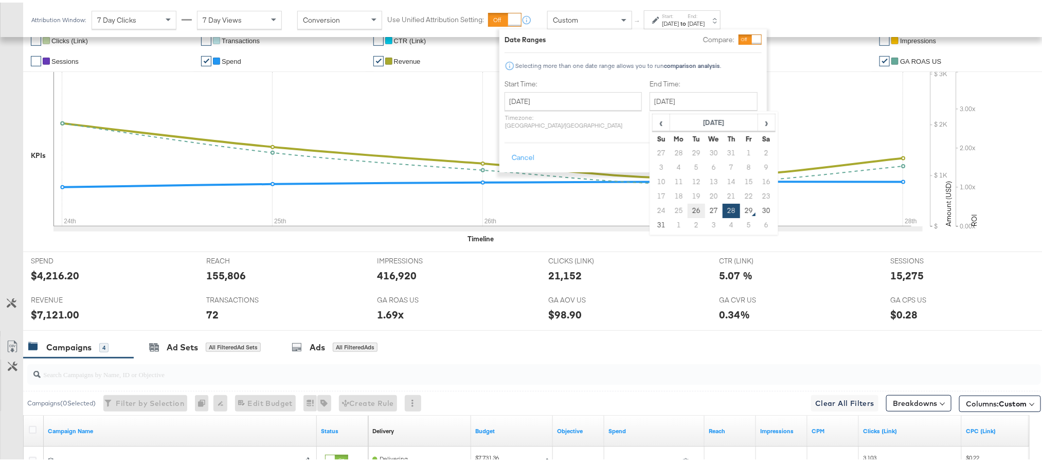
click at [688, 209] on td "26" at bounding box center [696, 208] width 17 height 14
type input "[DATE]"
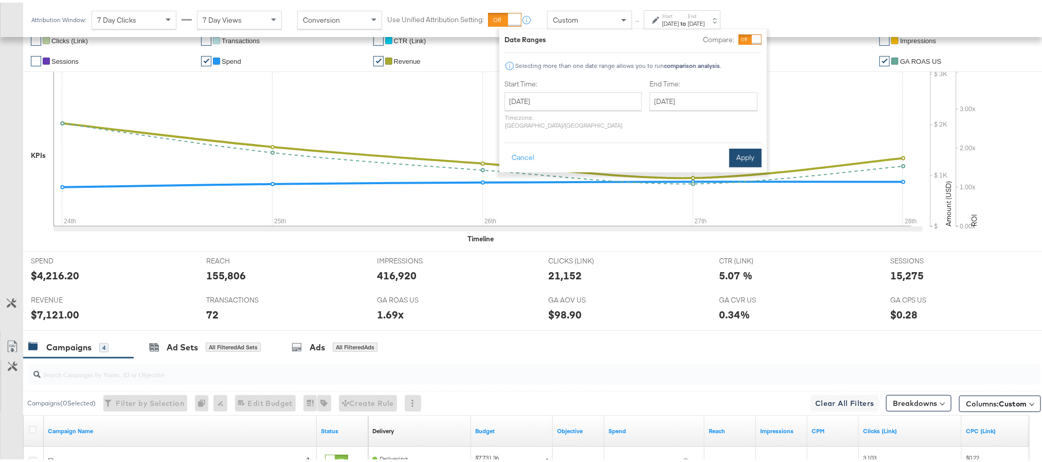
click at [740, 146] on button "Apply" at bounding box center [745, 155] width 32 height 19
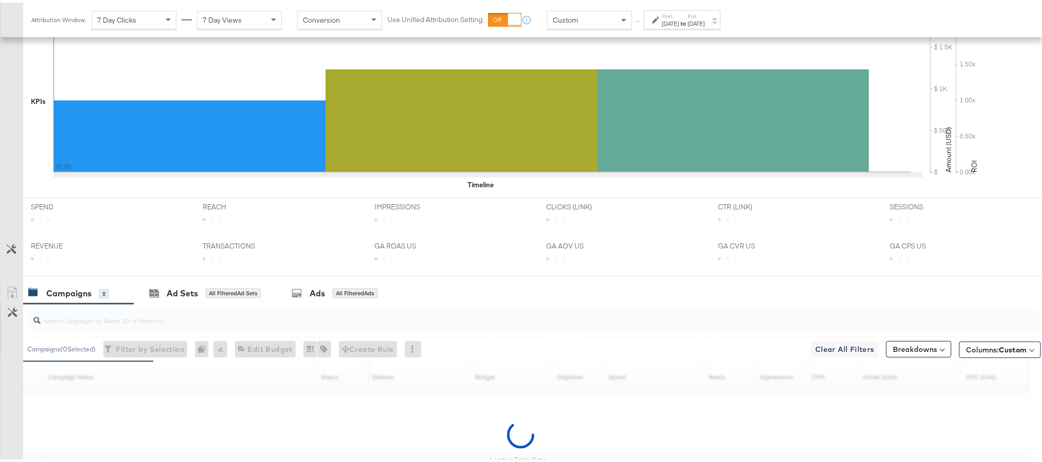
scroll to position [399, 0]
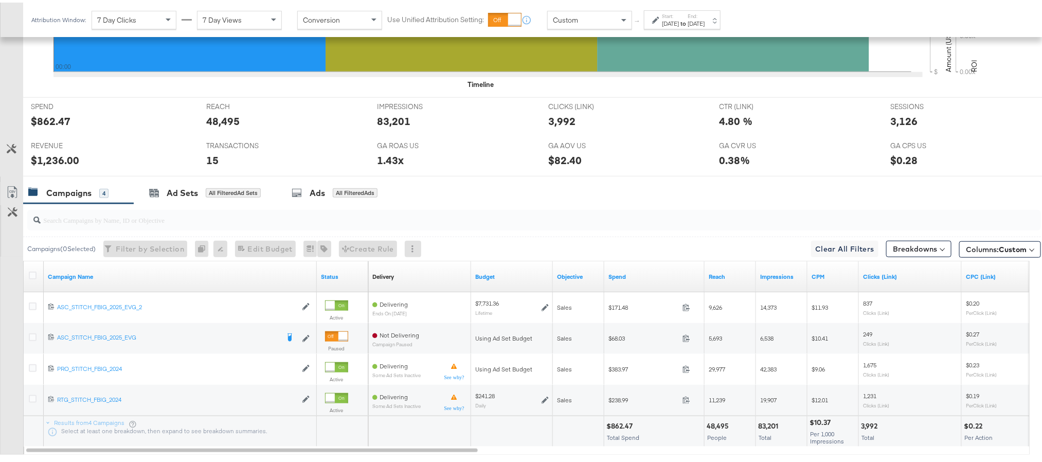
click at [721, 20] on div "Start: [DATE] to End: [DATE]" at bounding box center [682, 17] width 77 height 19
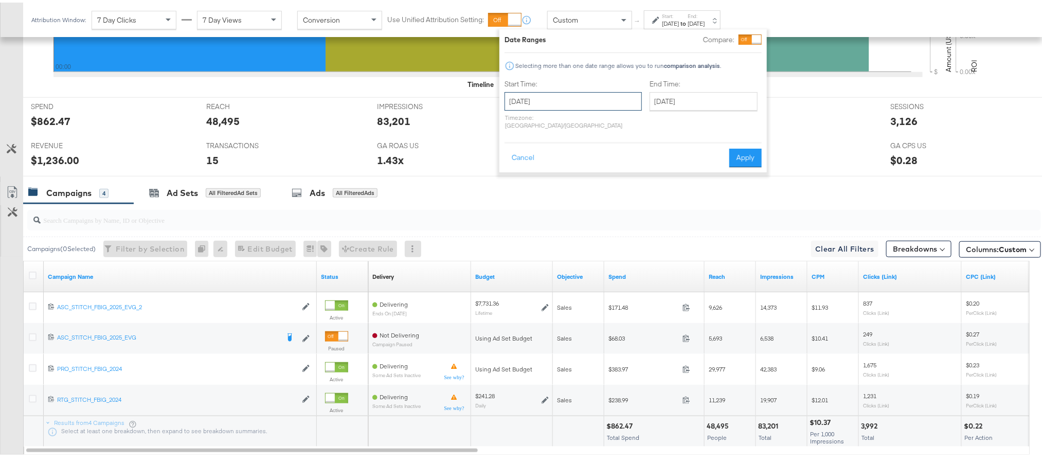
click at [596, 93] on input "[DATE]" at bounding box center [573, 99] width 137 height 19
click at [571, 204] on td "27" at bounding box center [568, 208] width 17 height 14
type input "[DATE]"
click at [735, 146] on button "Apply" at bounding box center [745, 155] width 32 height 19
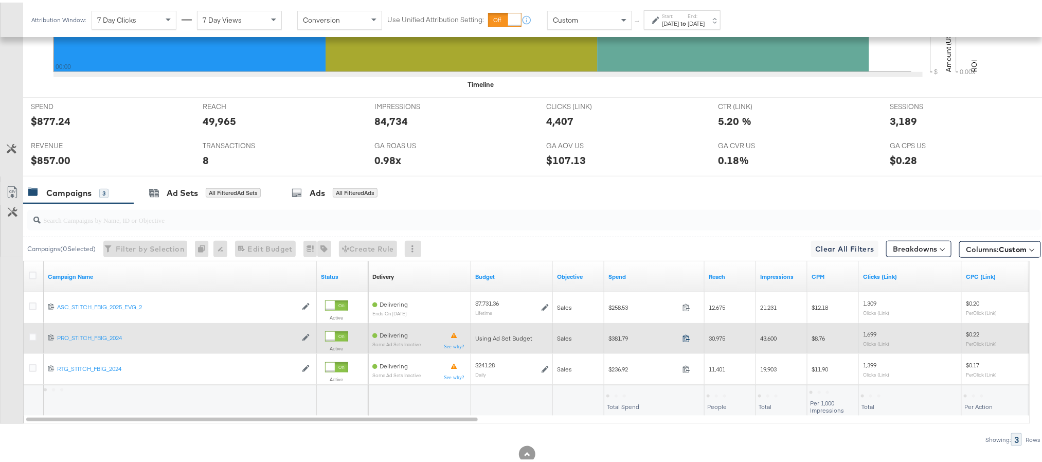
click at [687, 339] on icon at bounding box center [687, 336] width 8 height 8
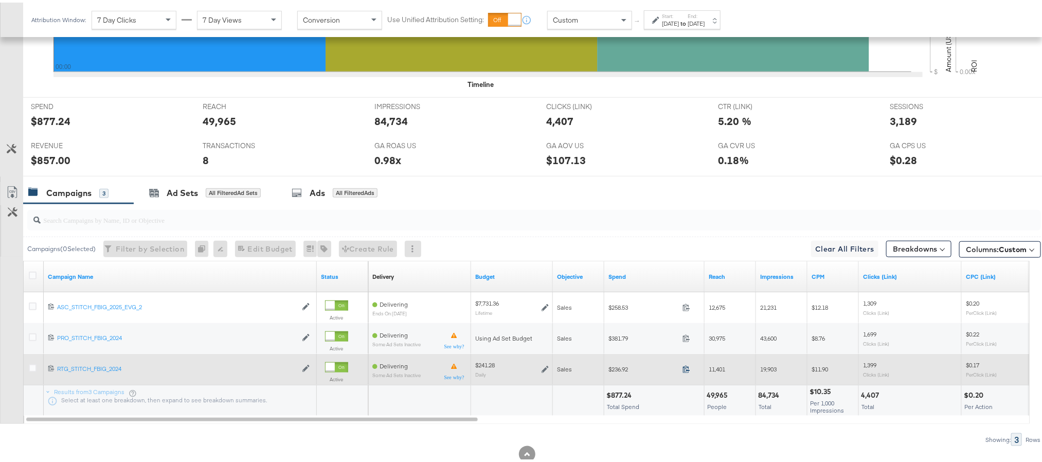
click at [690, 370] on icon at bounding box center [687, 367] width 8 height 8
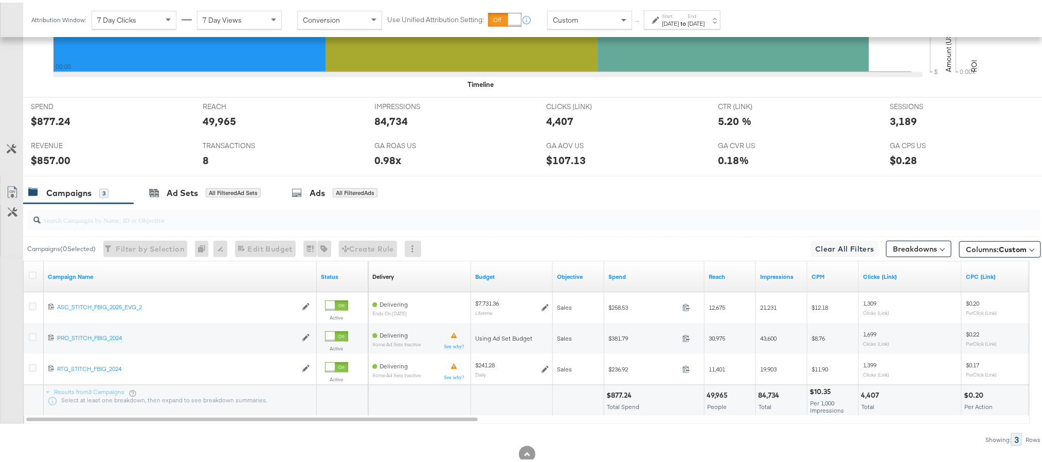
click at [625, 394] on div "$877.24" at bounding box center [620, 393] width 28 height 10
copy div "877.24"
click at [45, 158] on div "$857.00" at bounding box center [51, 157] width 40 height 15
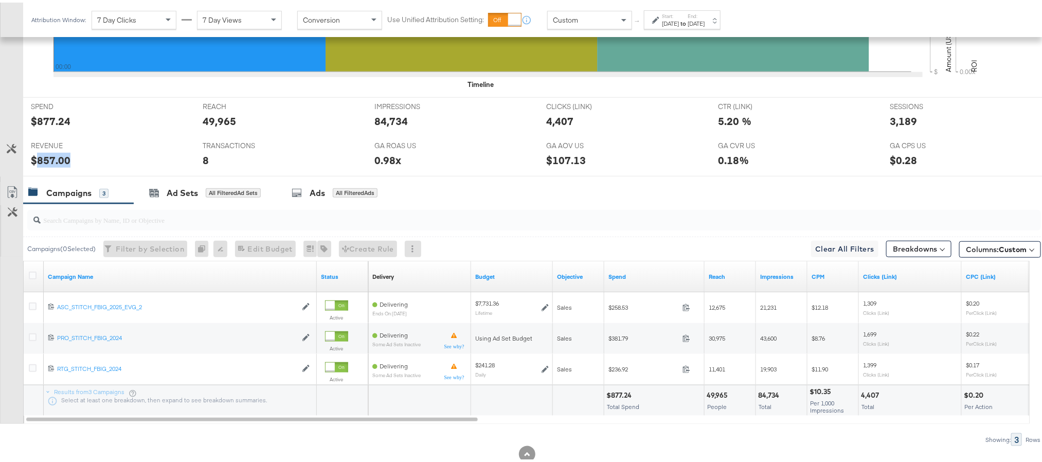
copy div "857.00"
click at [705, 17] on div "[DATE]" at bounding box center [696, 21] width 17 height 8
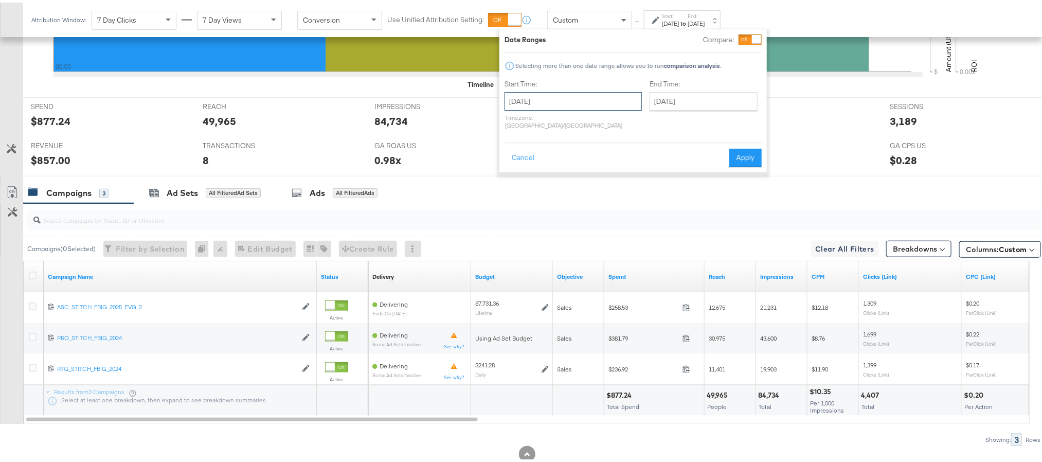
click at [582, 99] on input "[DATE]" at bounding box center [573, 99] width 137 height 19
click at [585, 206] on td "28" at bounding box center [586, 208] width 17 height 14
type input "[DATE]"
click at [731, 146] on button "Apply" at bounding box center [745, 155] width 32 height 19
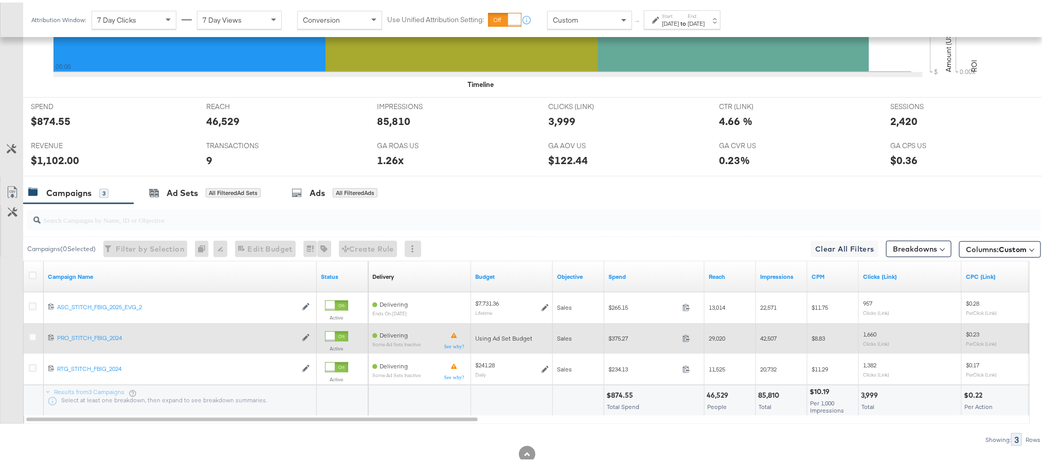
click at [684, 341] on span at bounding box center [689, 337] width 22 height 8
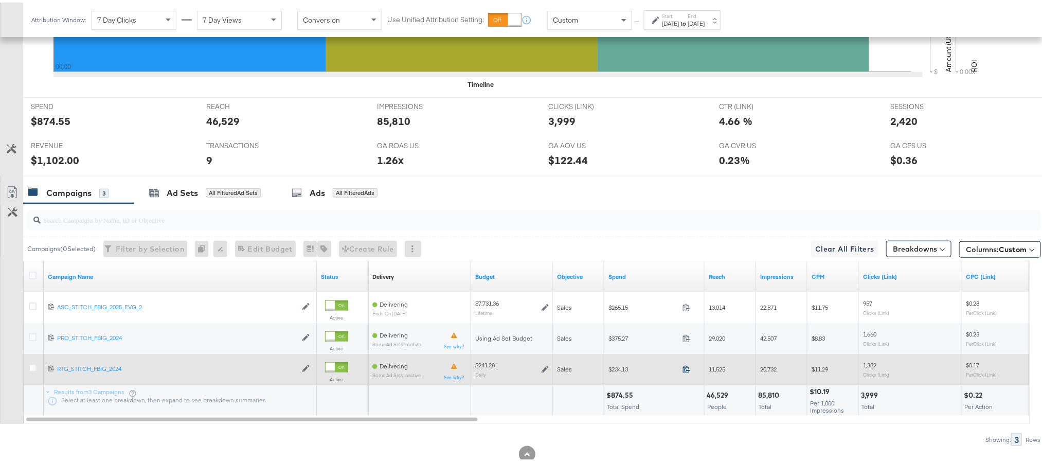
click at [687, 370] on icon at bounding box center [687, 367] width 8 height 8
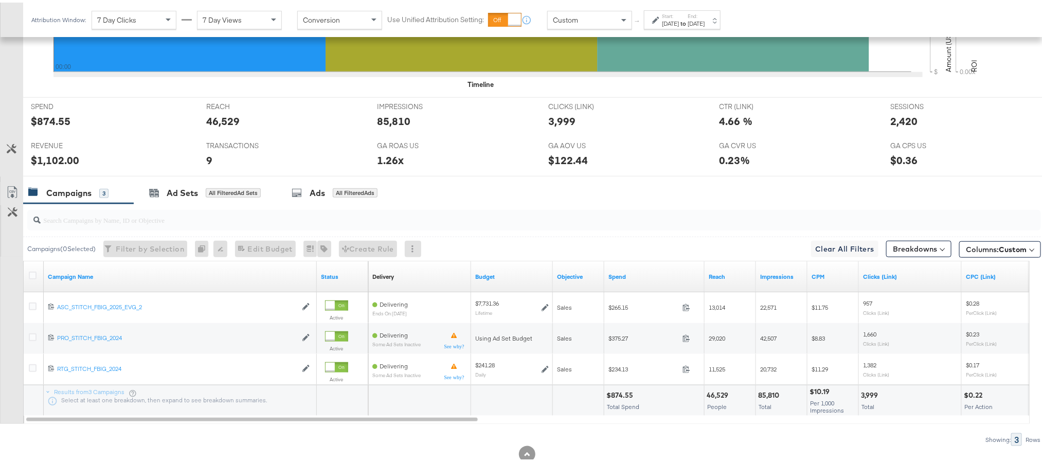
click at [623, 394] on div "$874.55" at bounding box center [621, 393] width 30 height 10
copy div "874.55"
click at [59, 159] on div "$1,102.00" at bounding box center [55, 157] width 48 height 15
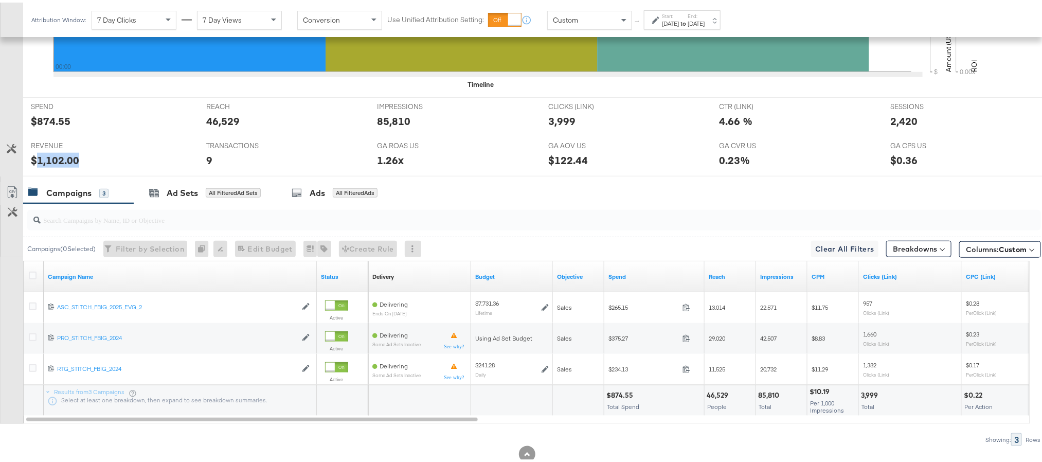
copy div "1,102.00"
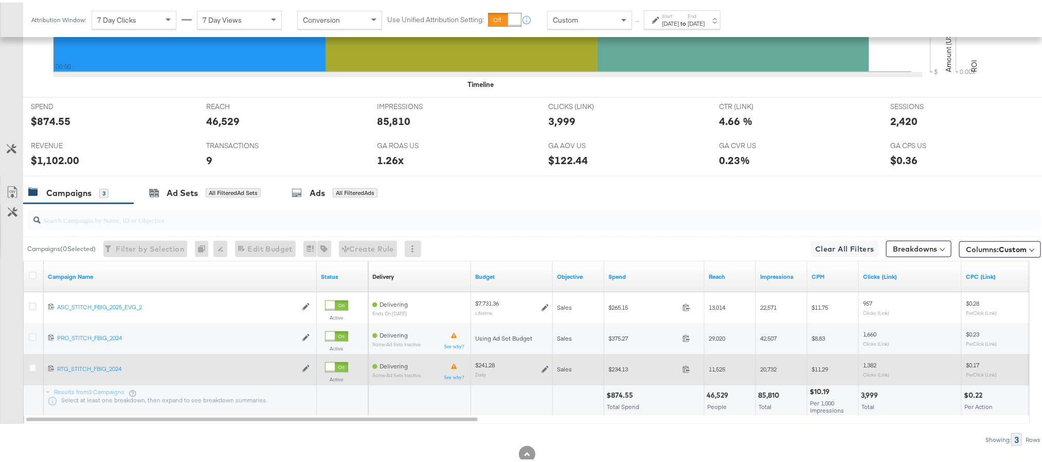
click at [542, 369] on icon at bounding box center [545, 366] width 7 height 7
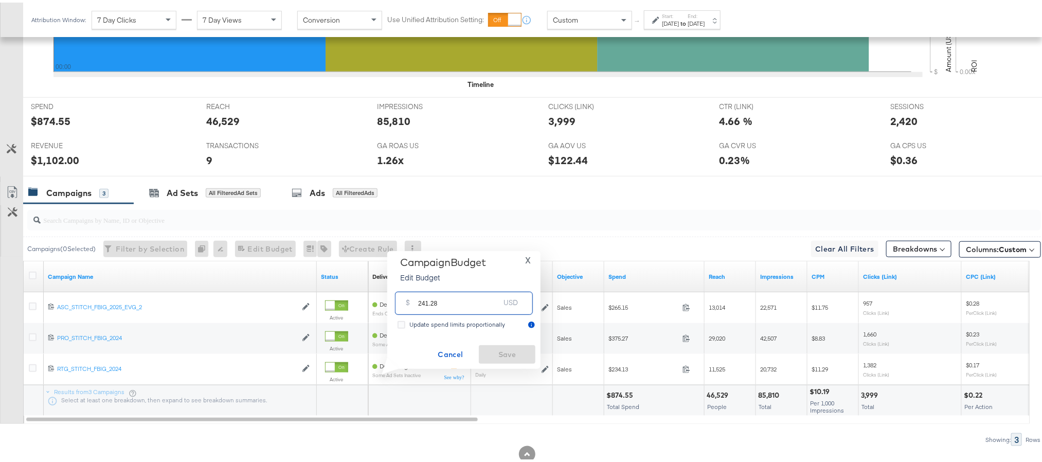
click at [461, 294] on input "241.28" at bounding box center [458, 296] width 81 height 22
paste input "$247.80"
type input "247.80"
click at [494, 343] on button "Save" at bounding box center [507, 352] width 57 height 19
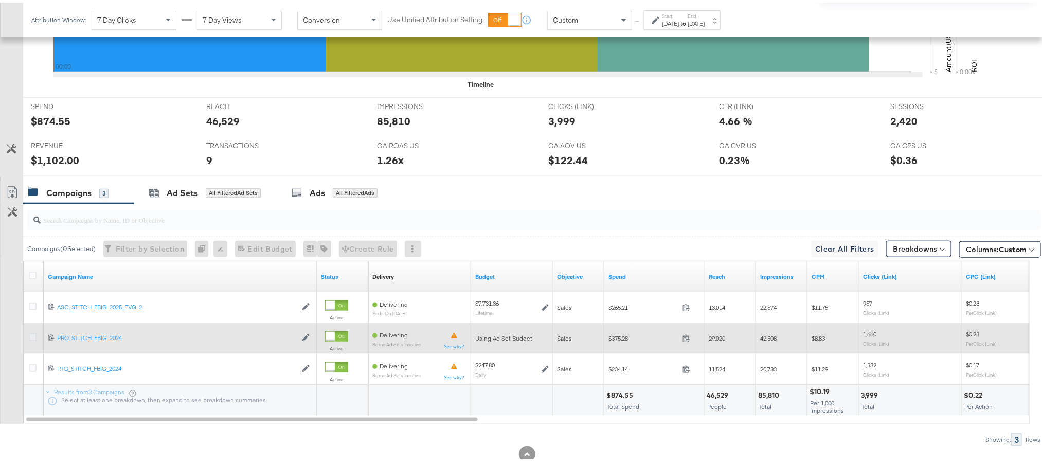
click at [34, 336] on icon at bounding box center [33, 335] width 8 height 8
click at [0, 0] on input "checkbox" at bounding box center [0, 0] width 0 height 0
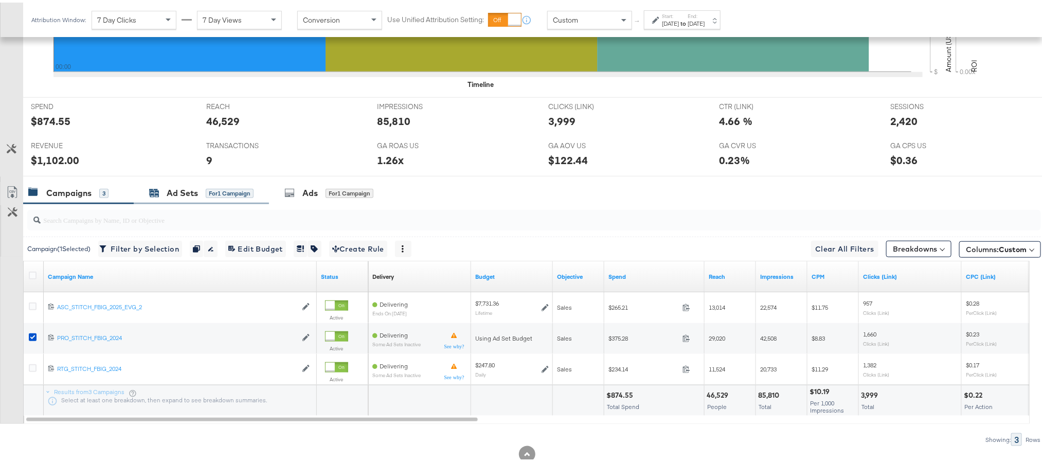
click at [187, 194] on div "Ad Sets" at bounding box center [182, 191] width 31 height 12
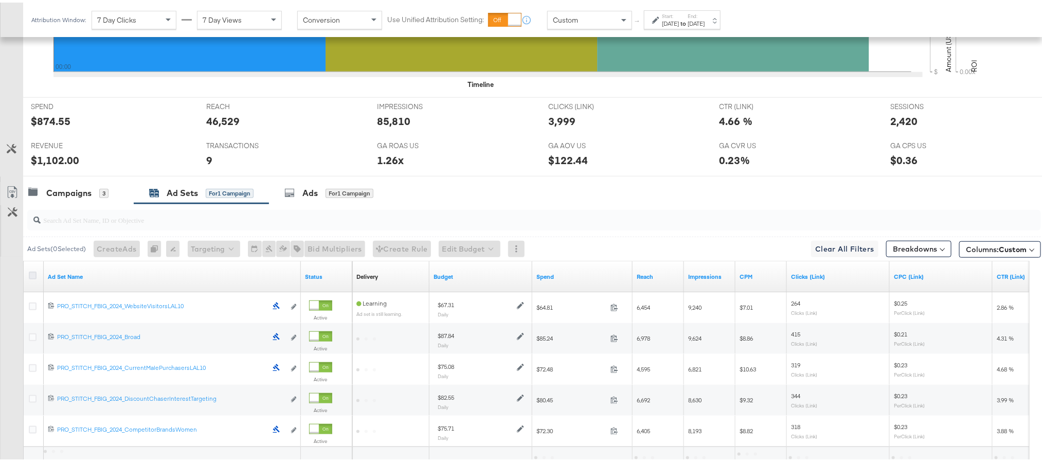
click at [30, 277] on icon at bounding box center [33, 273] width 8 height 8
click at [0, 0] on input "checkbox" at bounding box center [0, 0] width 0 height 0
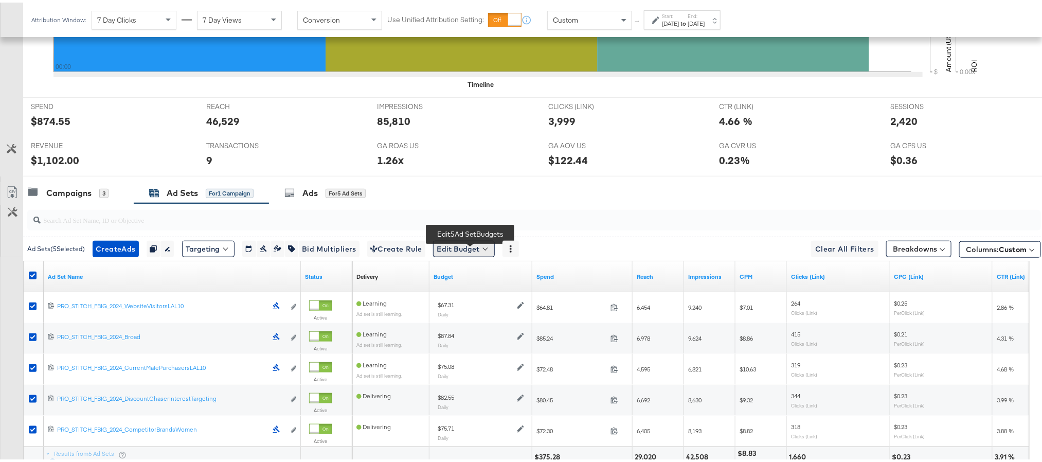
click at [463, 248] on button "Edit Budget" at bounding box center [464, 246] width 62 height 16
click at [468, 279] on span "Edit Ad Set Budget" at bounding box center [467, 272] width 59 height 13
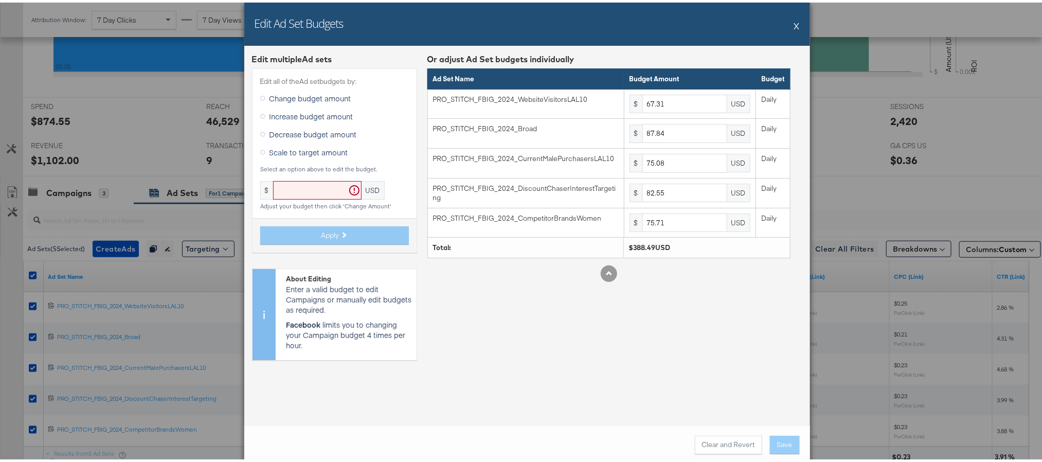
click at [303, 147] on span "Scale to target amount" at bounding box center [309, 150] width 79 height 10
click at [0, 0] on input "Scale to target amount" at bounding box center [0, 0] width 0 height 0
click at [295, 196] on input "text" at bounding box center [317, 187] width 88 height 19
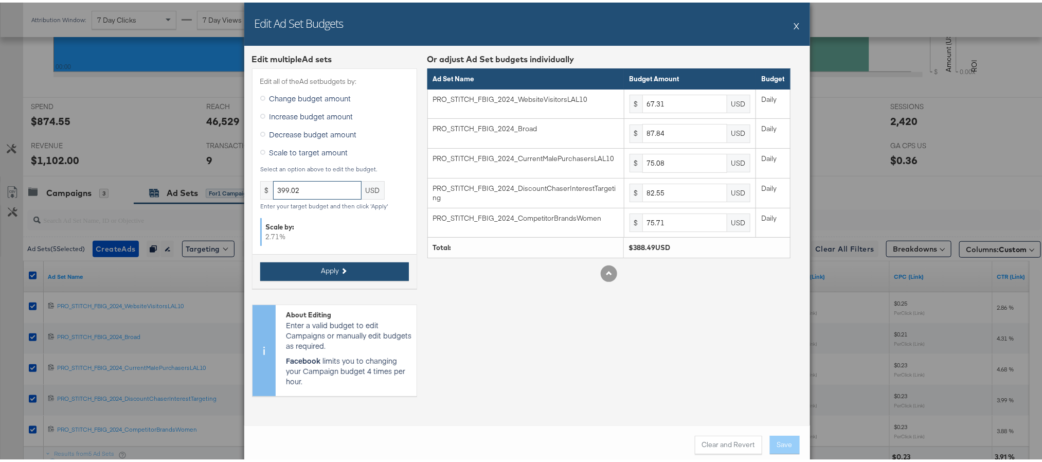
type input "399.02"
click at [339, 264] on button "Apply" at bounding box center [334, 269] width 149 height 19
type input "69.13"
type input "90.22"
type input "77.11"
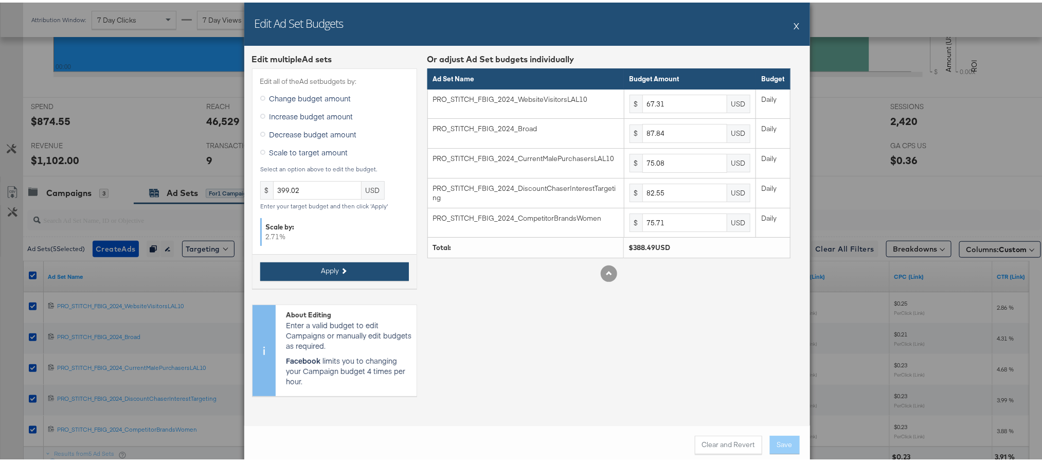
type input "84.78"
type input "77.76"
click at [781, 446] on button "Save" at bounding box center [785, 442] width 30 height 19
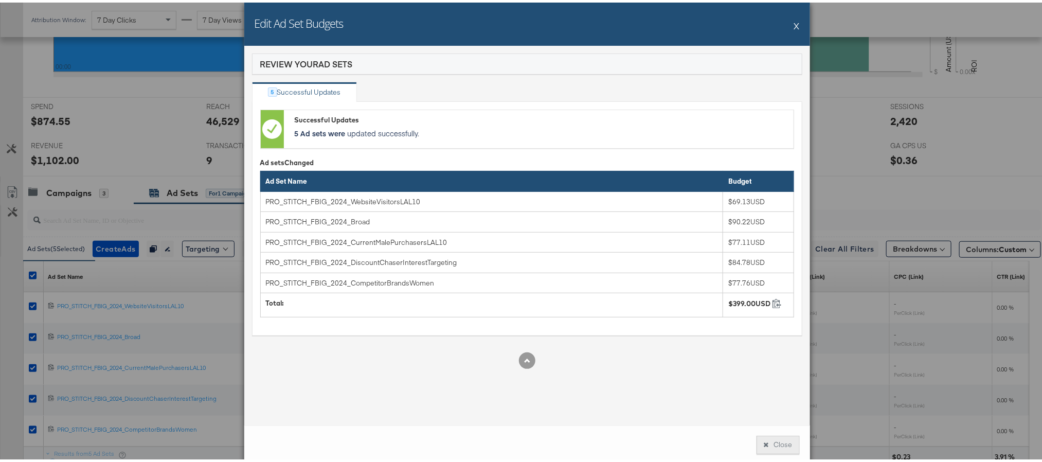
click at [774, 442] on button "Close" at bounding box center [778, 442] width 43 height 19
